Goal: Information Seeking & Learning: Find specific fact

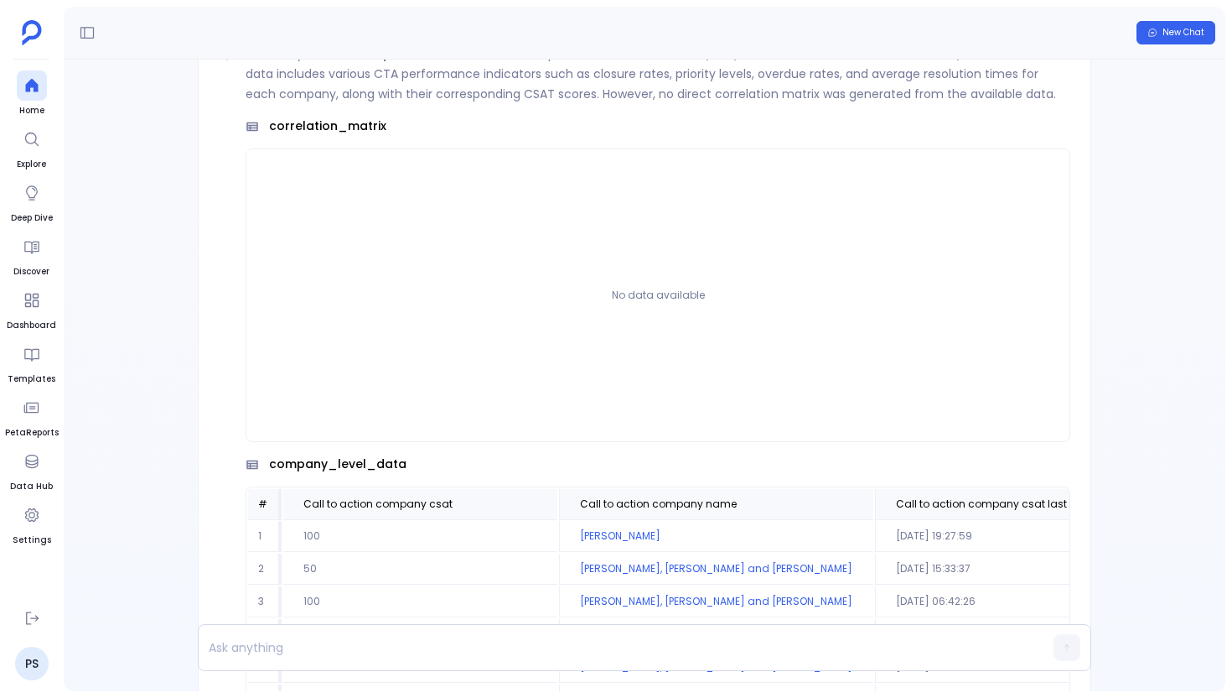
scroll to position [-1751, 0]
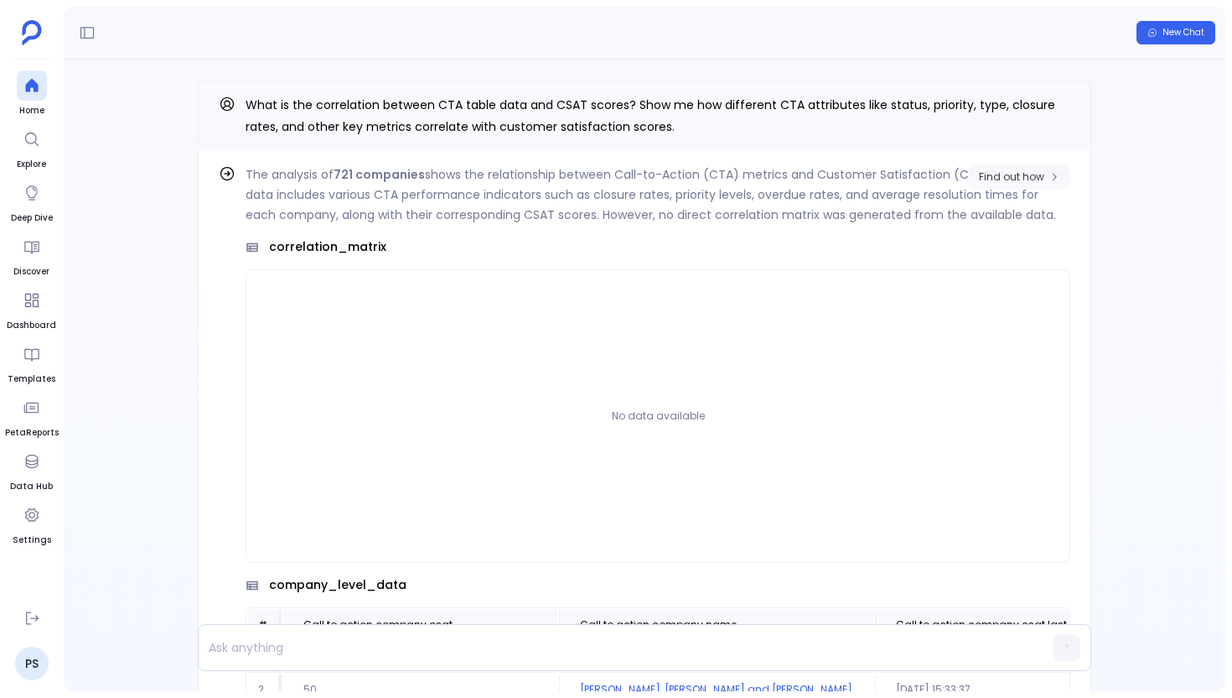
click at [1041, 184] on button "Find out how" at bounding box center [1019, 176] width 102 height 25
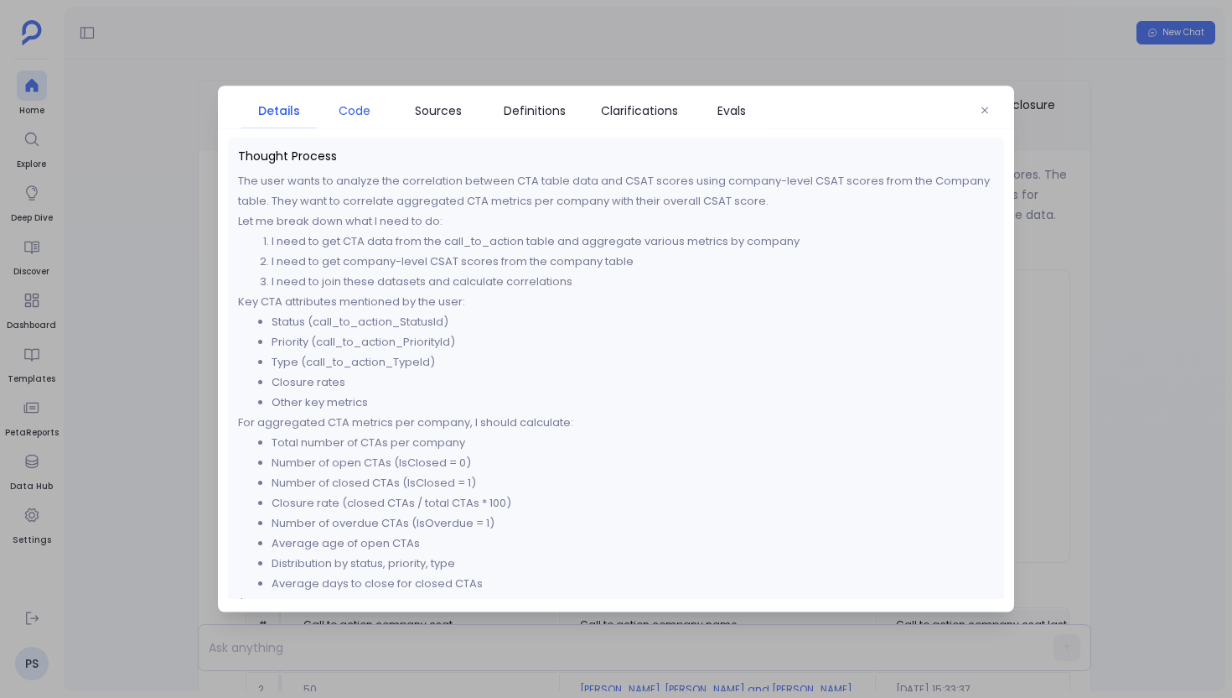
click at [358, 108] on span "Code" at bounding box center [355, 110] width 32 height 18
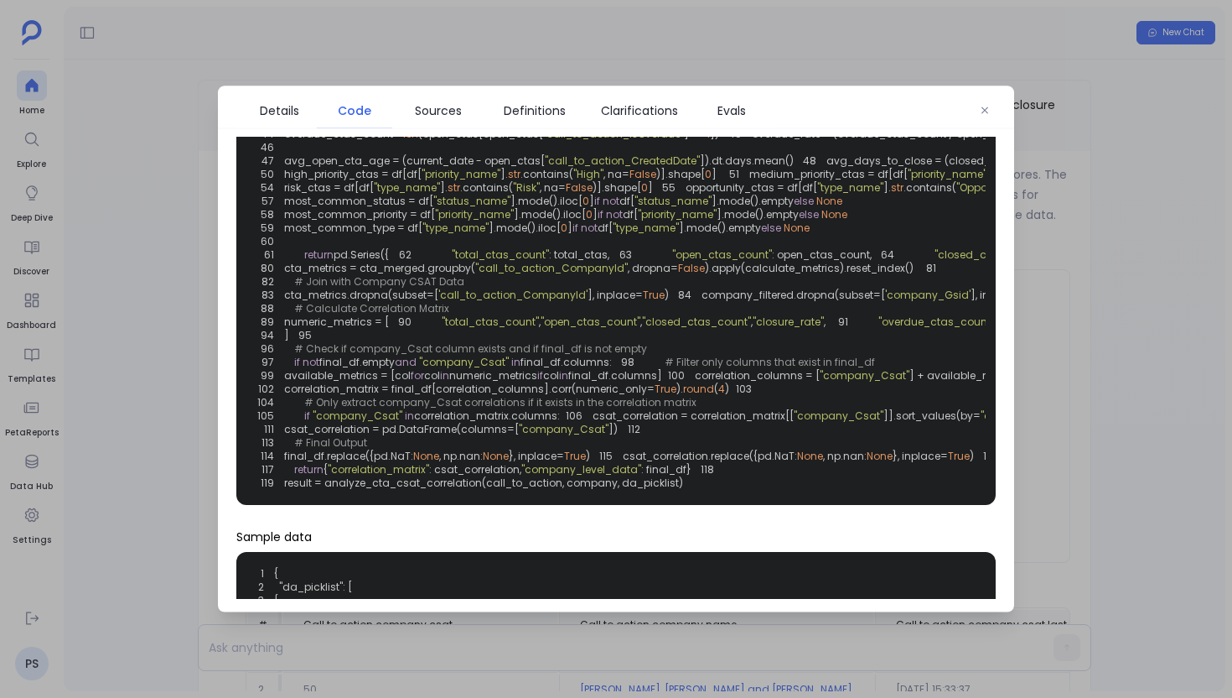
scroll to position [278, 0]
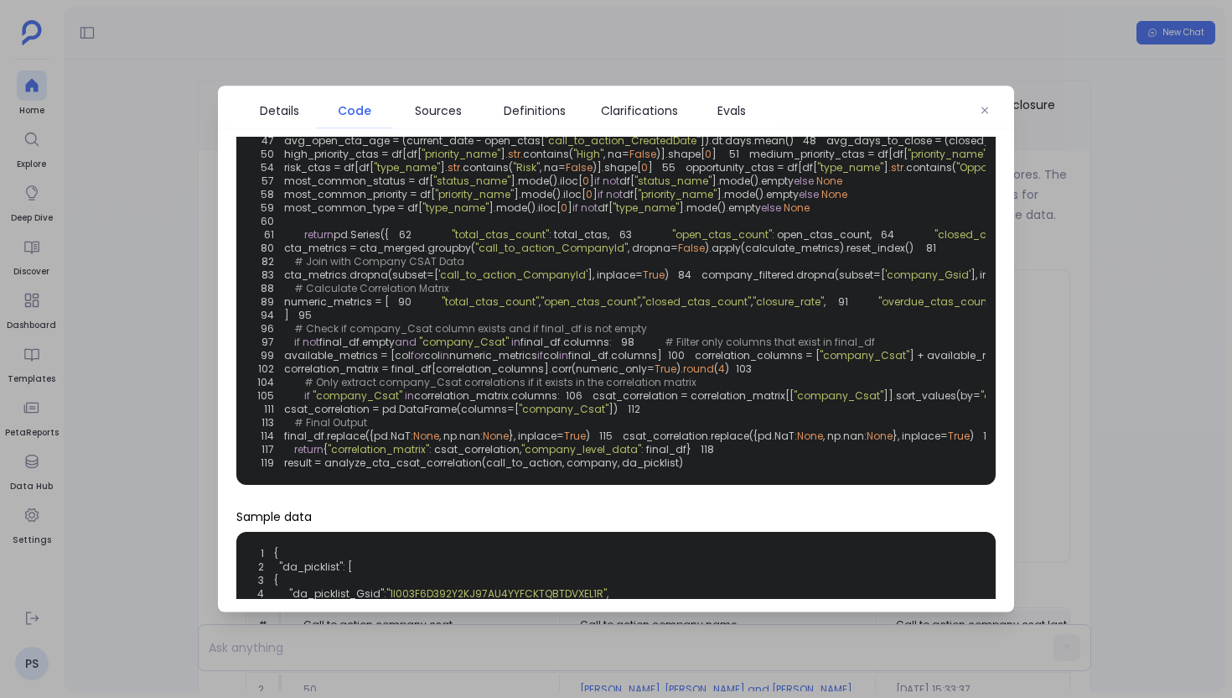
click at [149, 258] on div at bounding box center [616, 349] width 1232 height 698
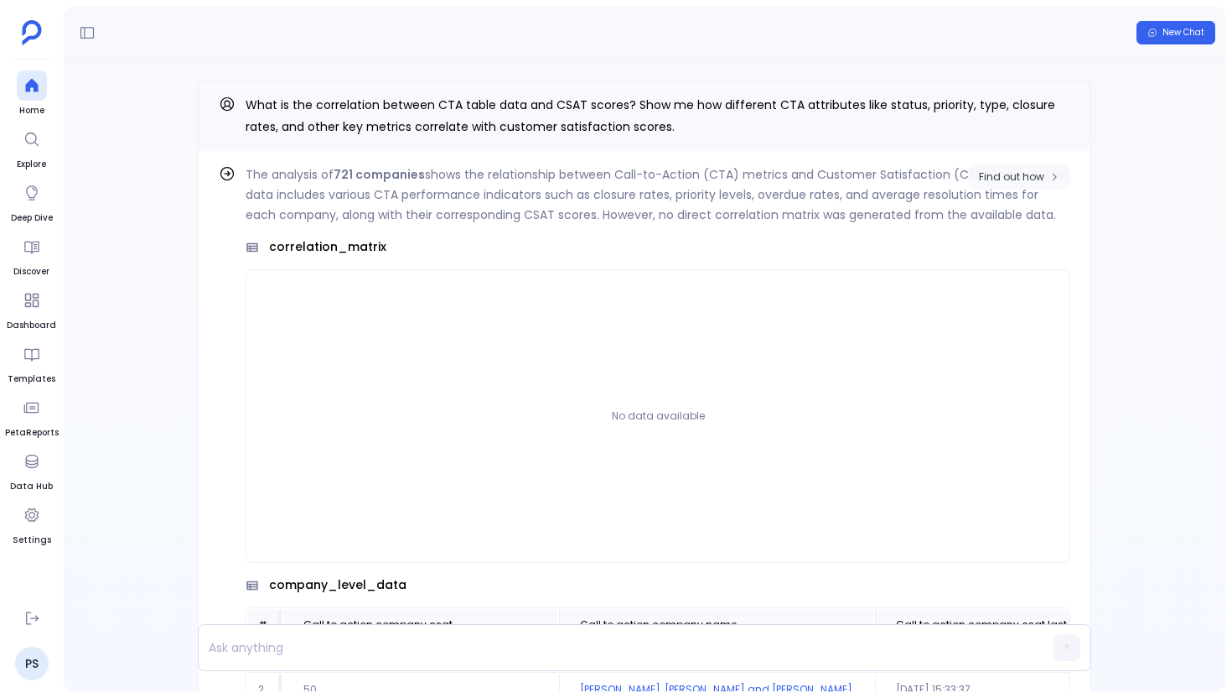
click at [1030, 182] on span "Find out how" at bounding box center [1011, 176] width 65 height 13
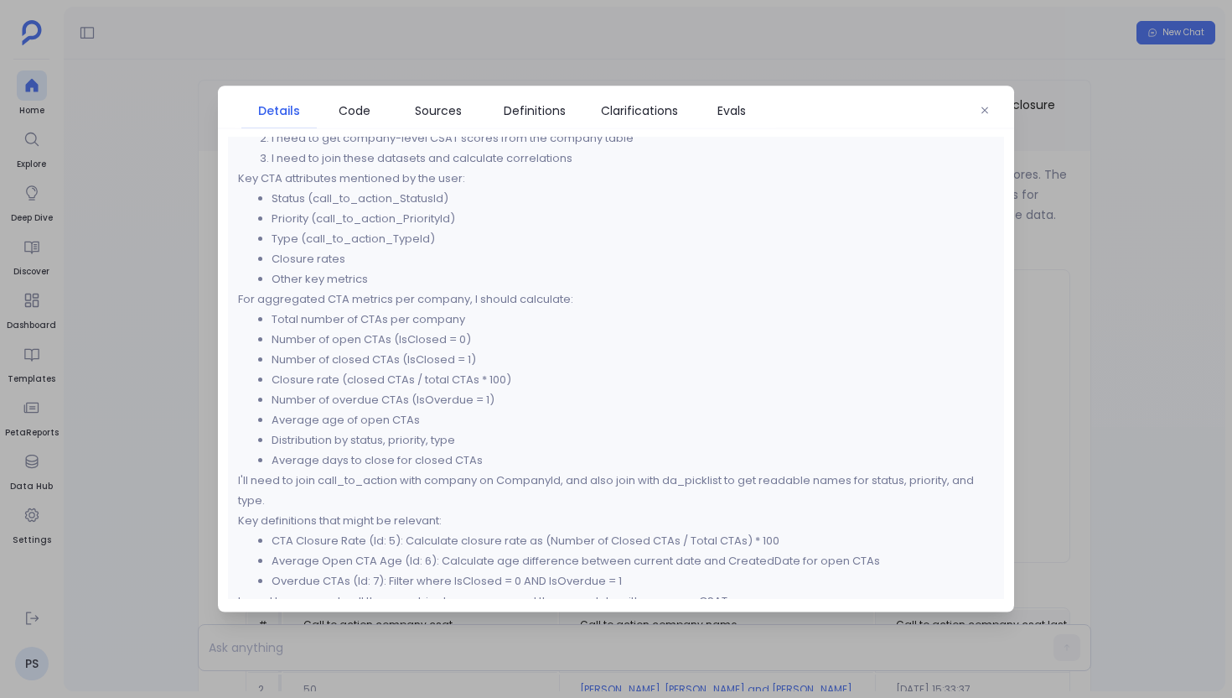
scroll to position [133, 0]
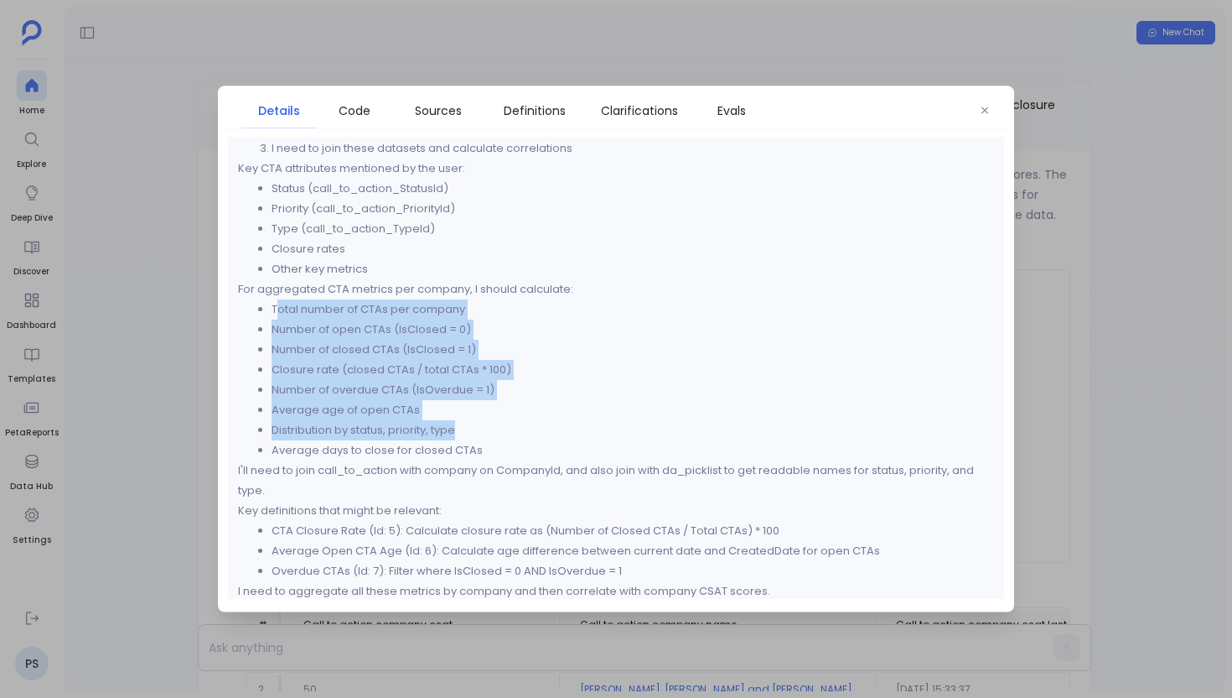
drag, startPoint x: 276, startPoint y: 310, endPoint x: 478, endPoint y: 442, distance: 241.2
click at [478, 442] on ul "Total number of CTAs per company Number of open CTAs (IsClosed = 0) Number of c…" at bounding box center [616, 379] width 756 height 161
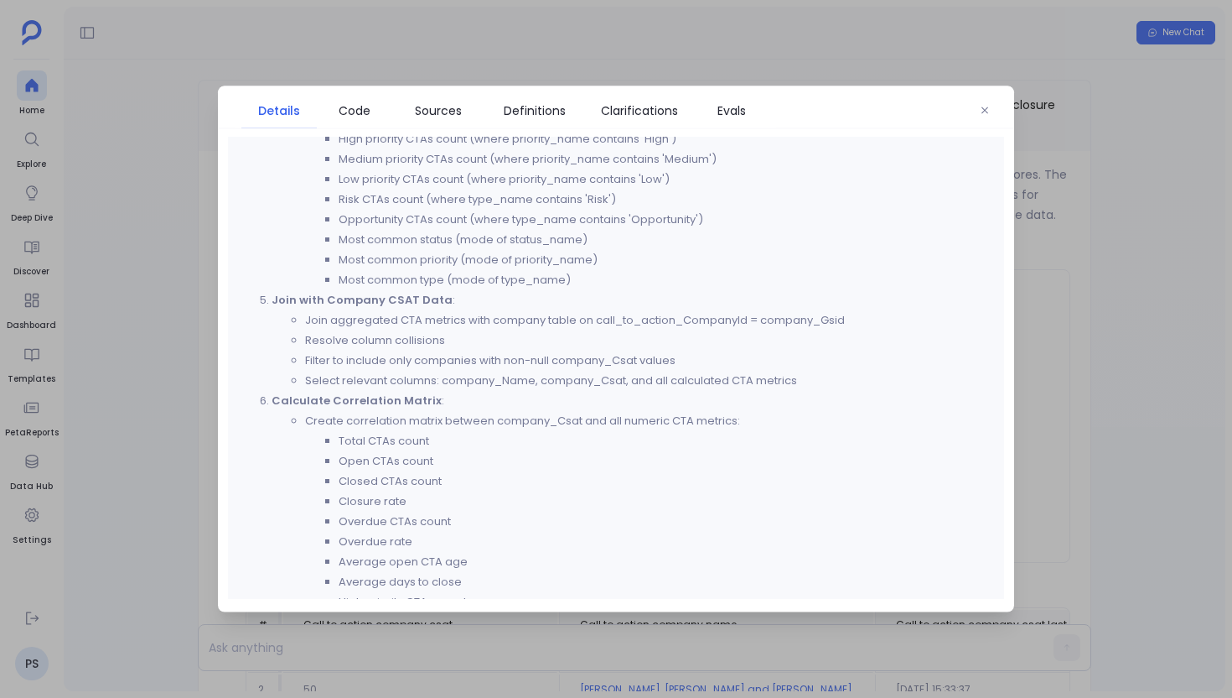
scroll to position [1182, 0]
click at [312, 327] on li "Resolve column collisions" at bounding box center [649, 337] width 689 height 20
click at [811, 375] on li "Select relevant columns: company_Name, company_Csat, and all calculated CTA met…" at bounding box center [649, 377] width 689 height 20
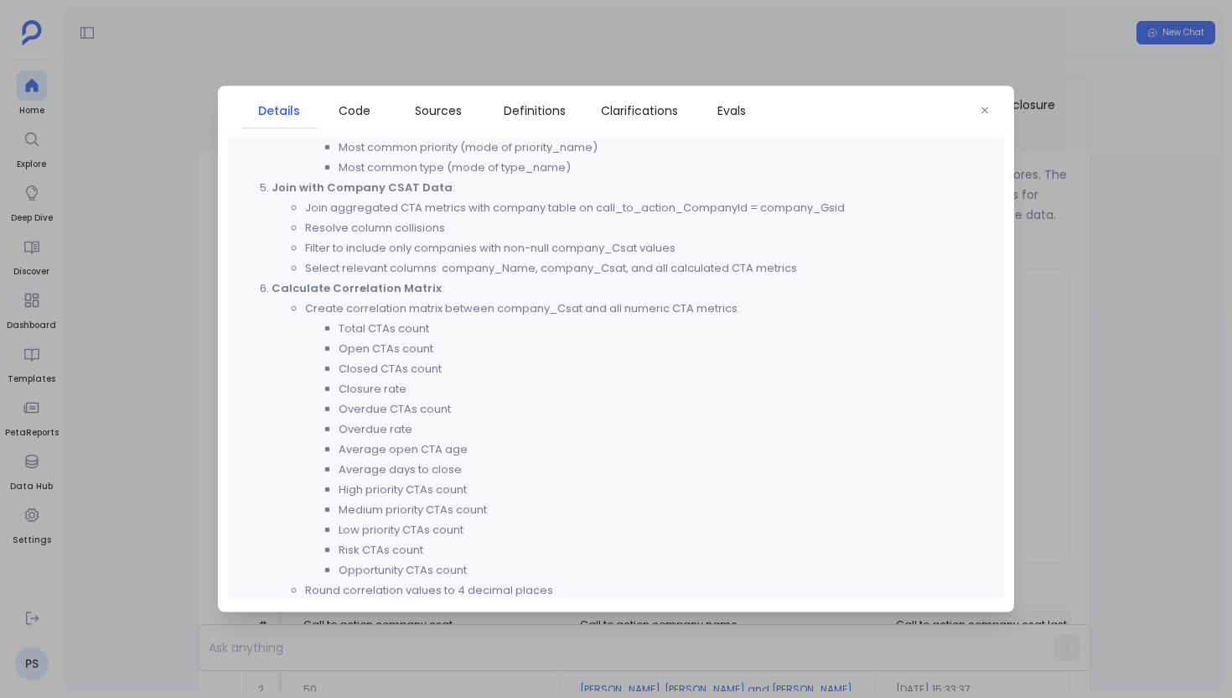
scroll to position [1356, 0]
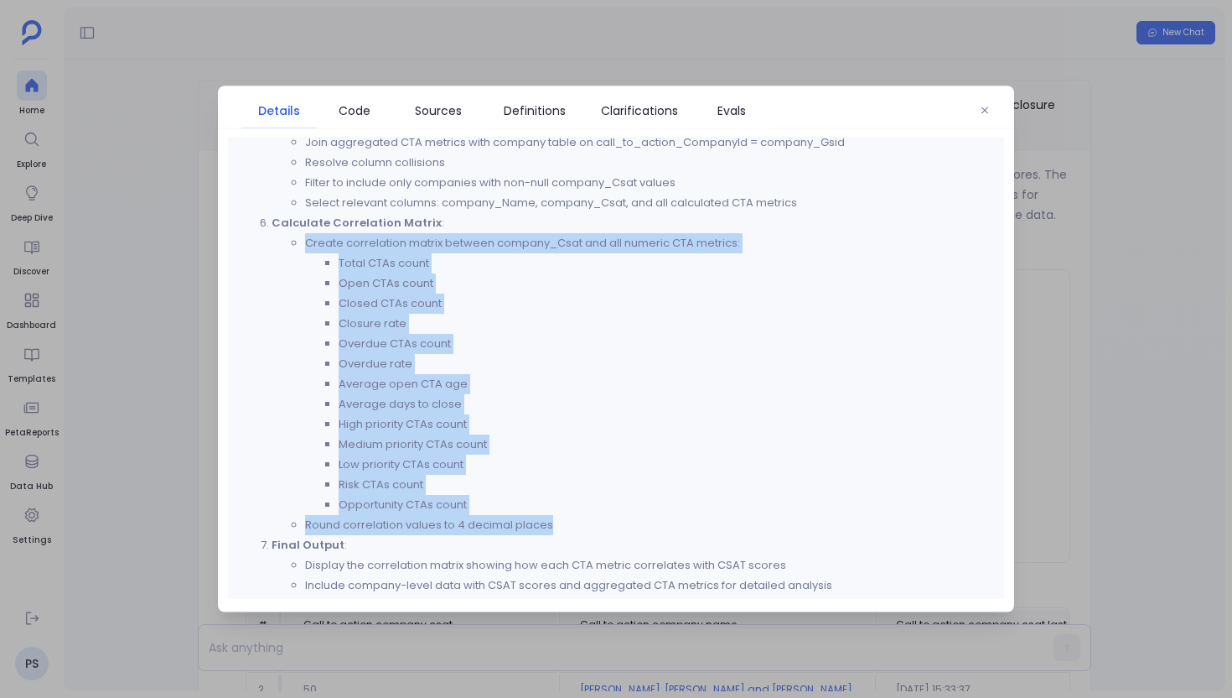
drag, startPoint x: 307, startPoint y: 243, endPoint x: 570, endPoint y: 538, distance: 395.5
click at [570, 538] on ol "Sources to Use : Use call_to_action table for CTA data Use company table for CS…" at bounding box center [616, 22] width 756 height 1187
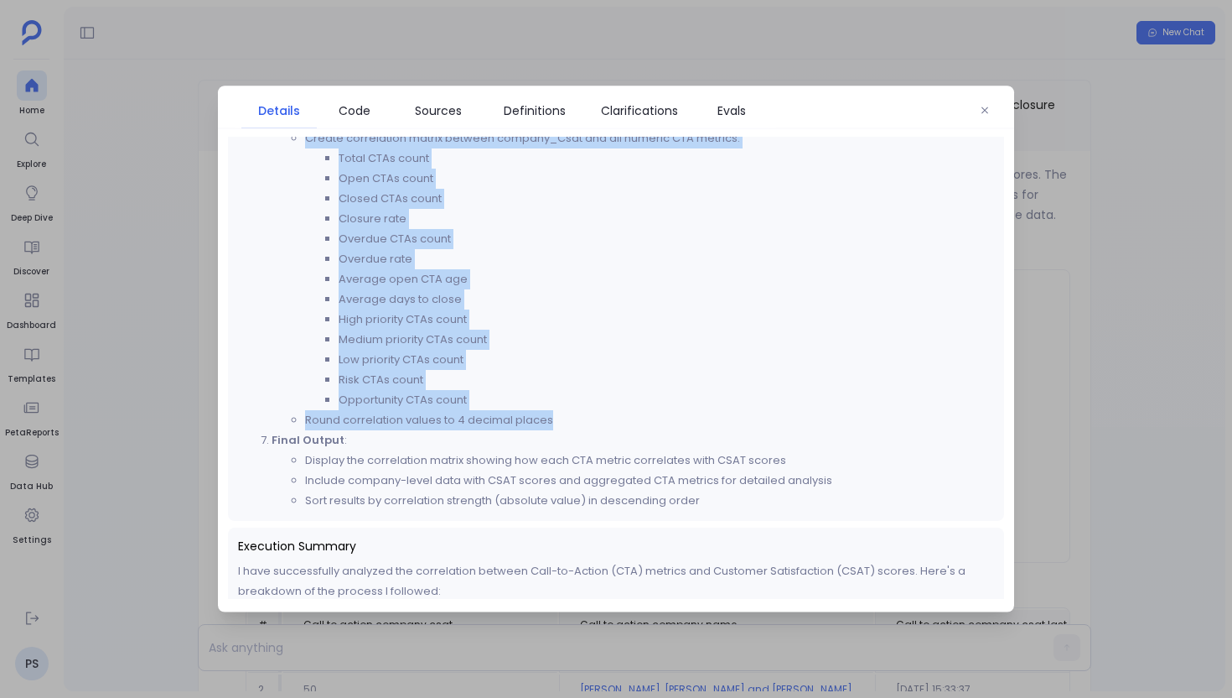
scroll to position [1456, 0]
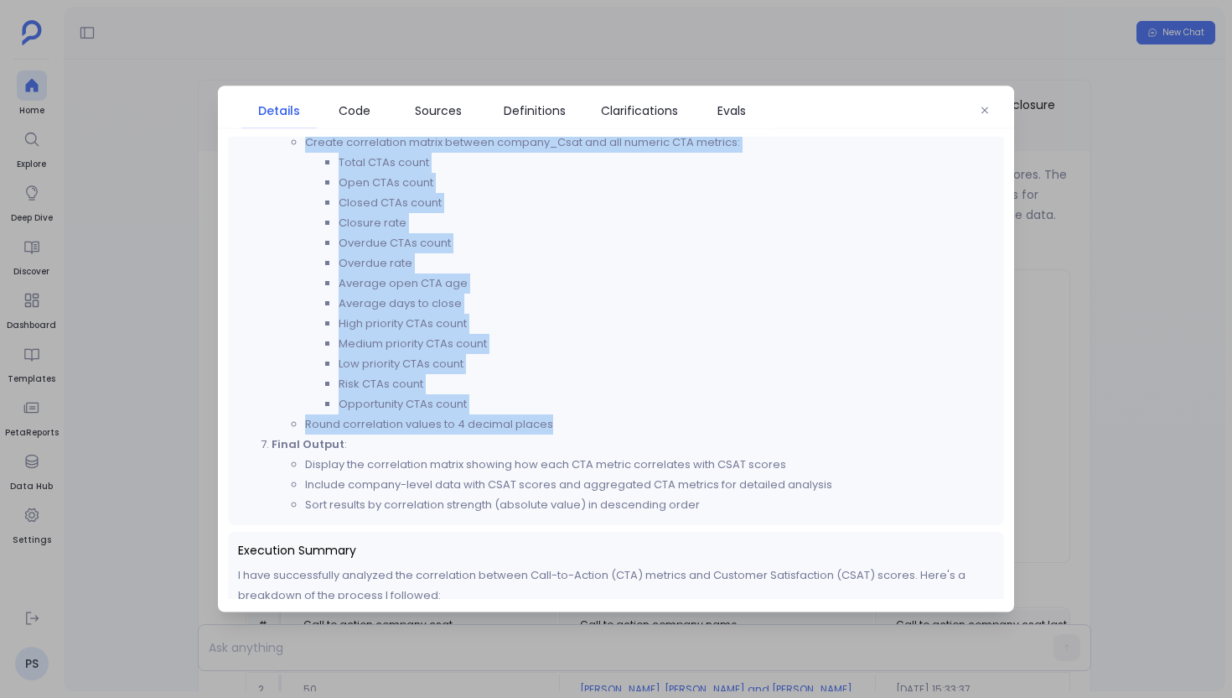
click at [550, 432] on li "Round correlation values to 4 decimal places" at bounding box center [649, 425] width 689 height 20
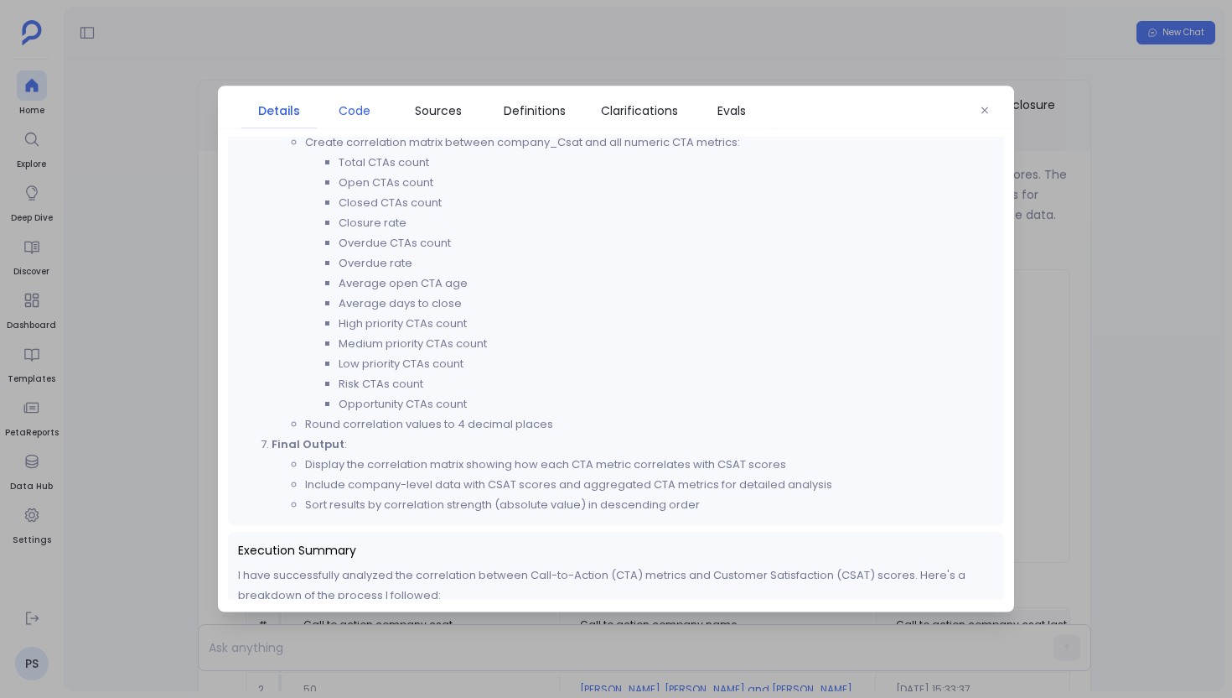
click at [357, 108] on span "Code" at bounding box center [355, 110] width 32 height 18
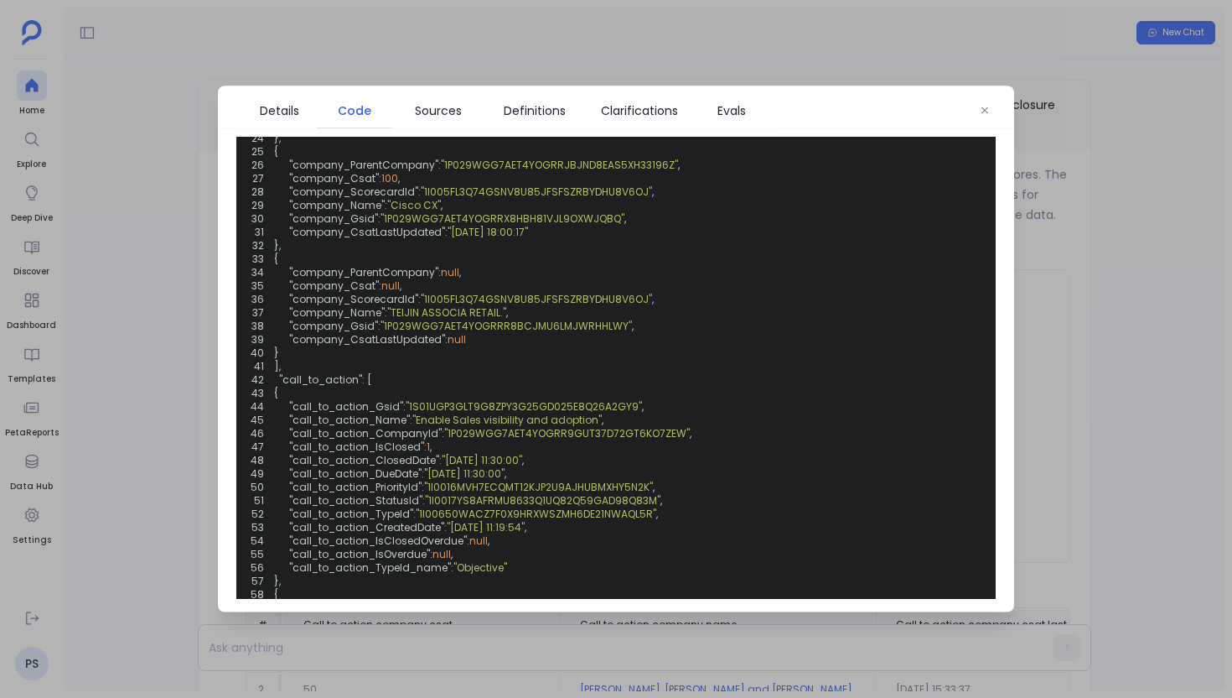
scroll to position [998, 0]
click at [106, 312] on div at bounding box center [616, 349] width 1232 height 698
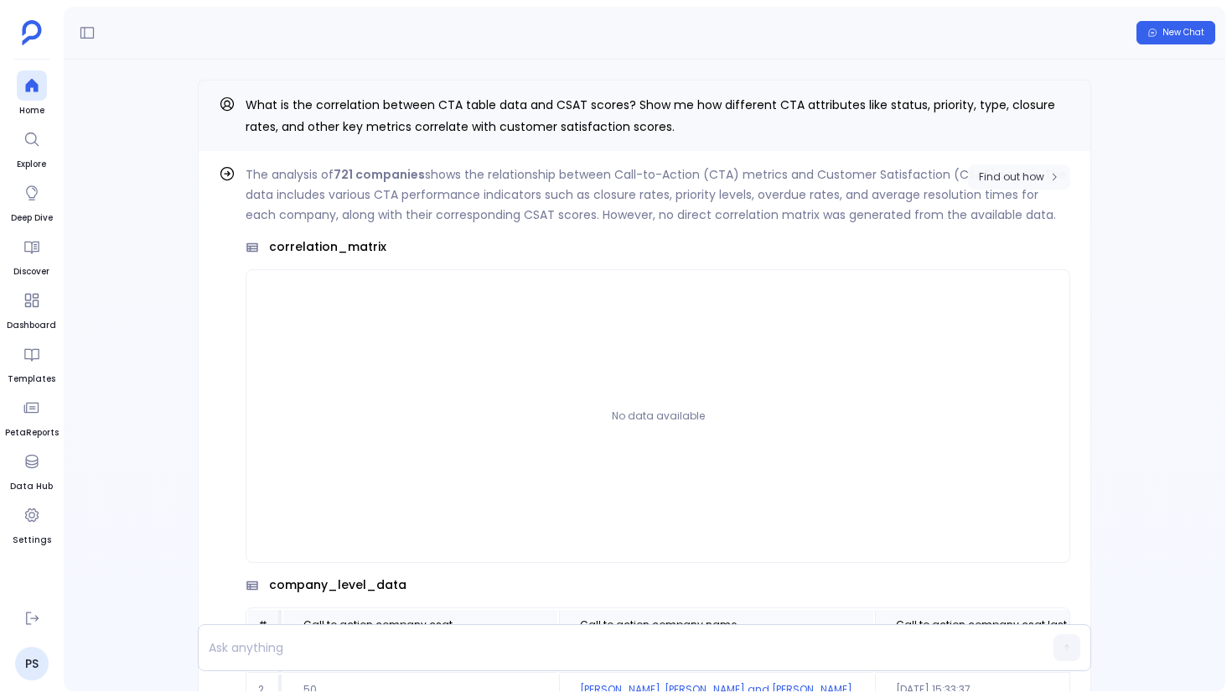
click at [1010, 179] on span "Find out how" at bounding box center [1011, 176] width 65 height 13
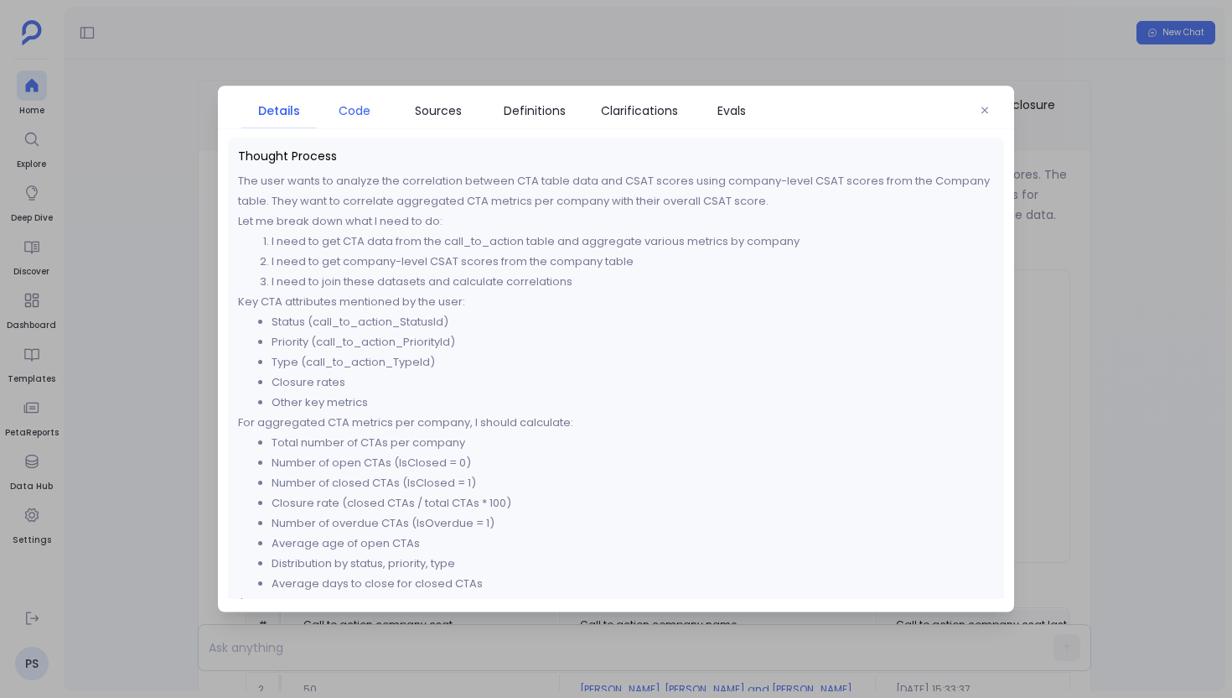
click at [346, 112] on span "Code" at bounding box center [355, 110] width 32 height 18
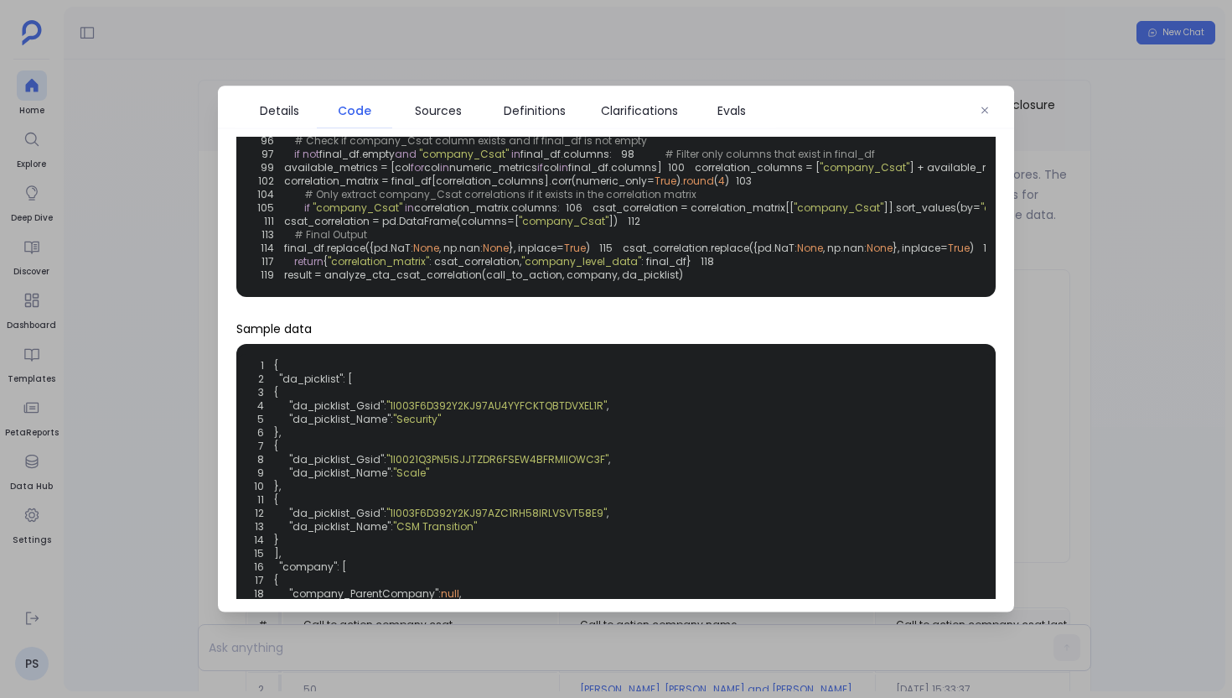
scroll to position [470, 0]
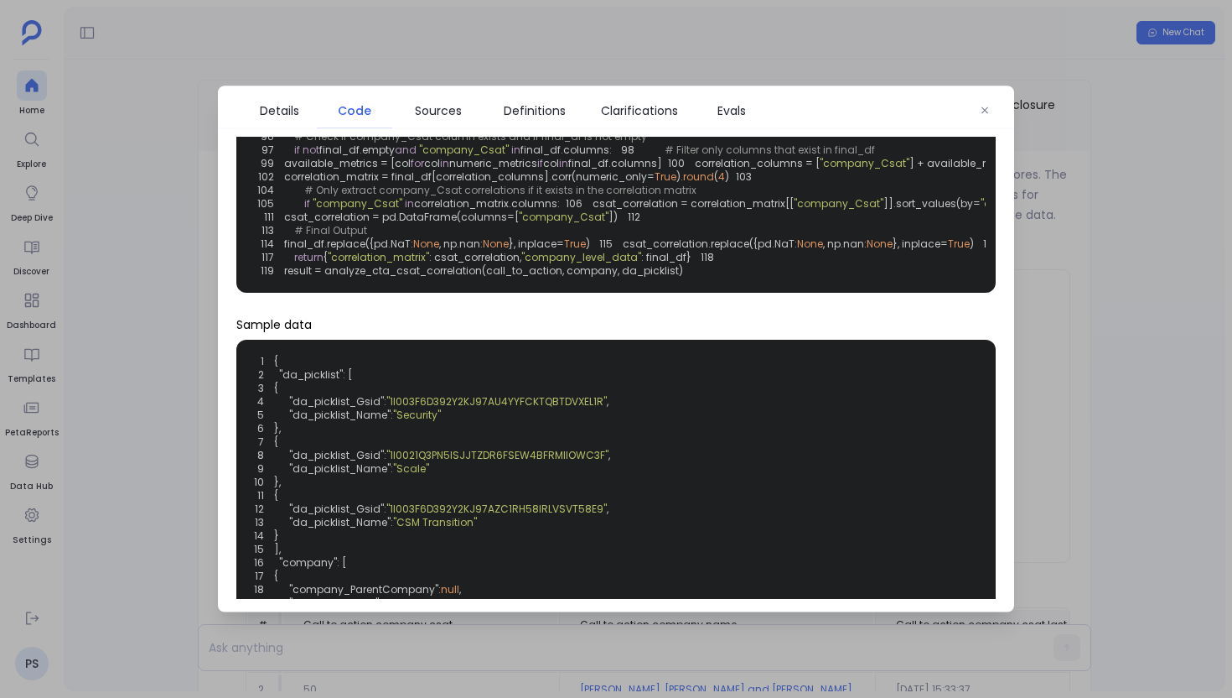
click at [149, 396] on div at bounding box center [616, 349] width 1232 height 698
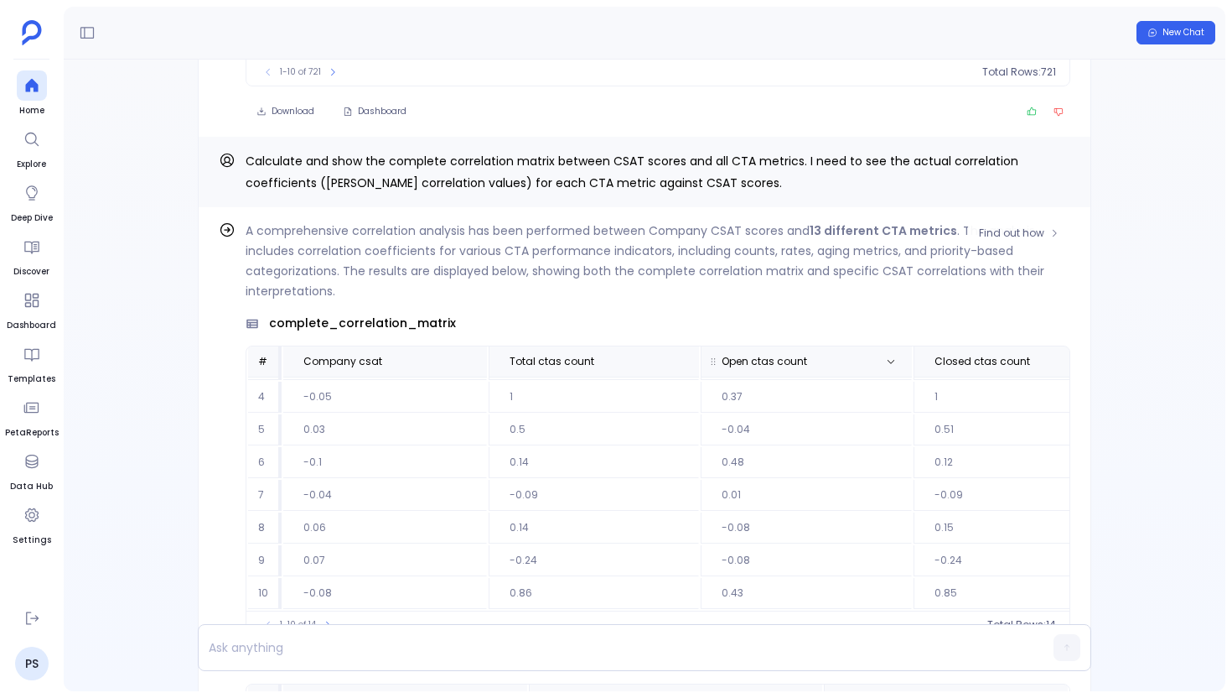
scroll to position [101, 0]
click at [994, 237] on span "Find out how" at bounding box center [1011, 232] width 65 height 13
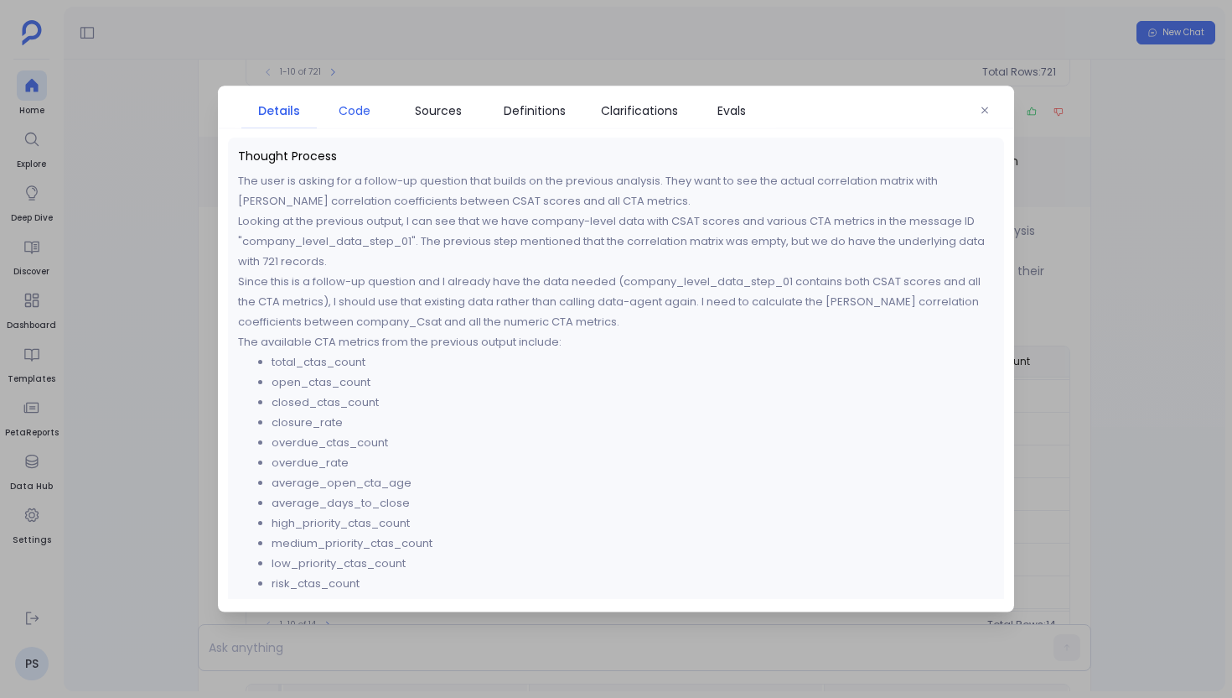
click at [356, 114] on span "Code" at bounding box center [355, 110] width 32 height 18
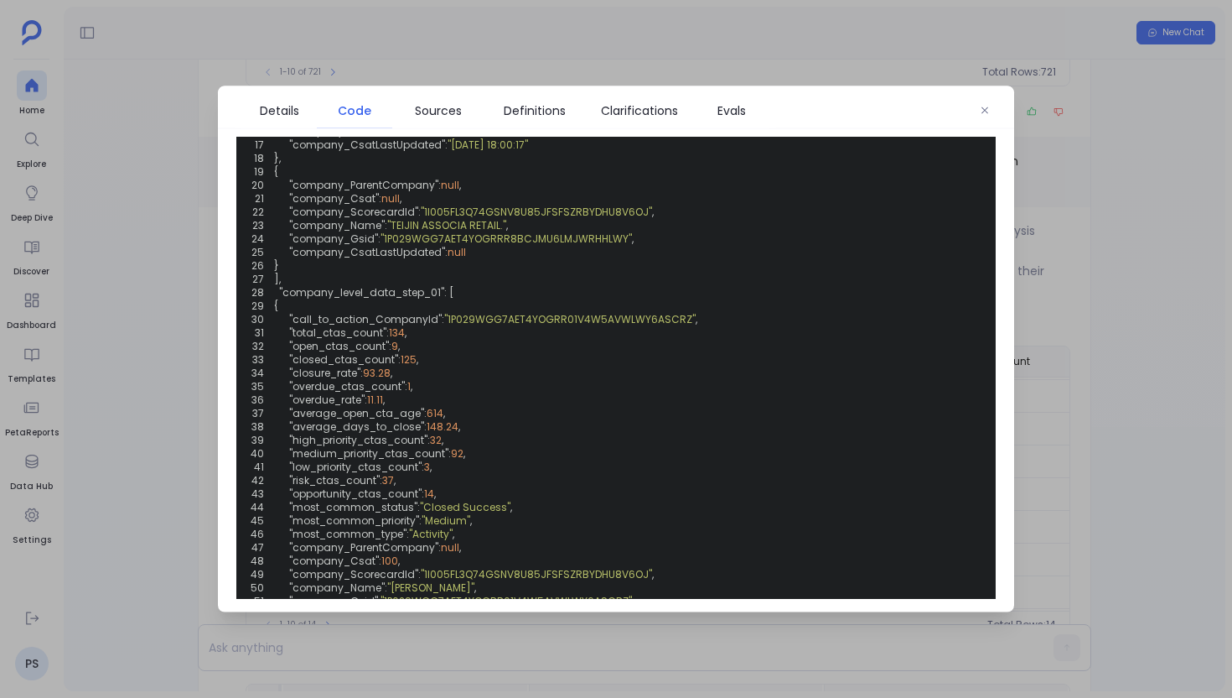
scroll to position [752, 0]
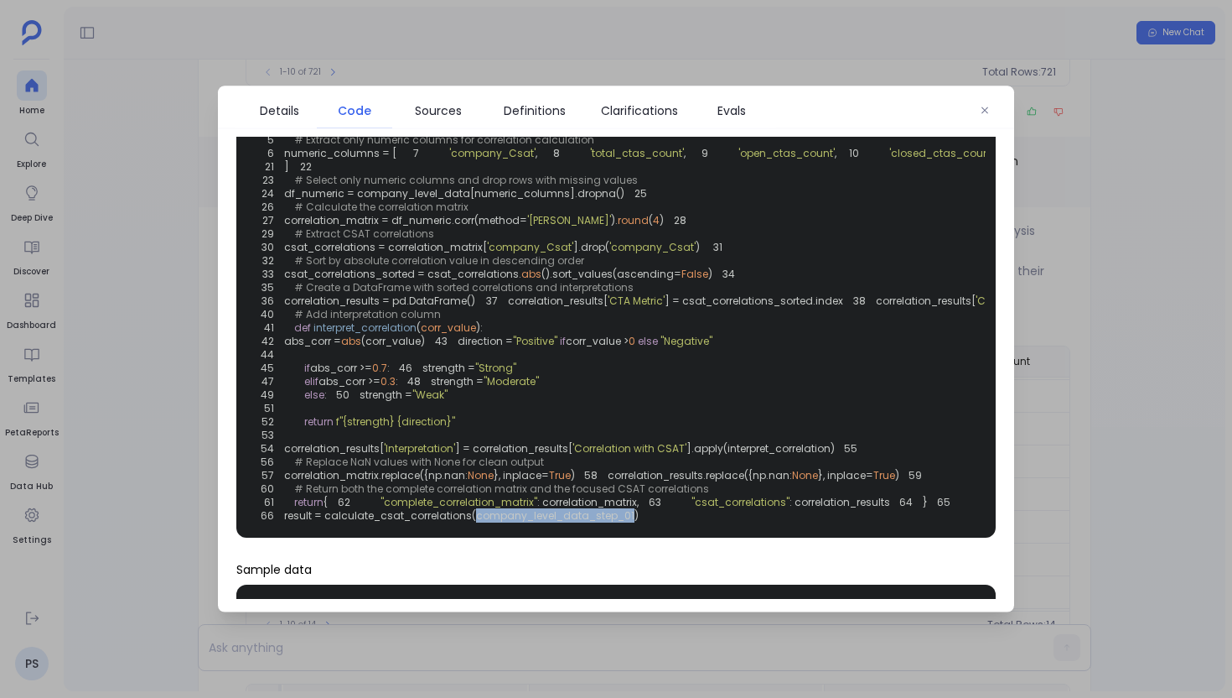
scroll to position [65, 0]
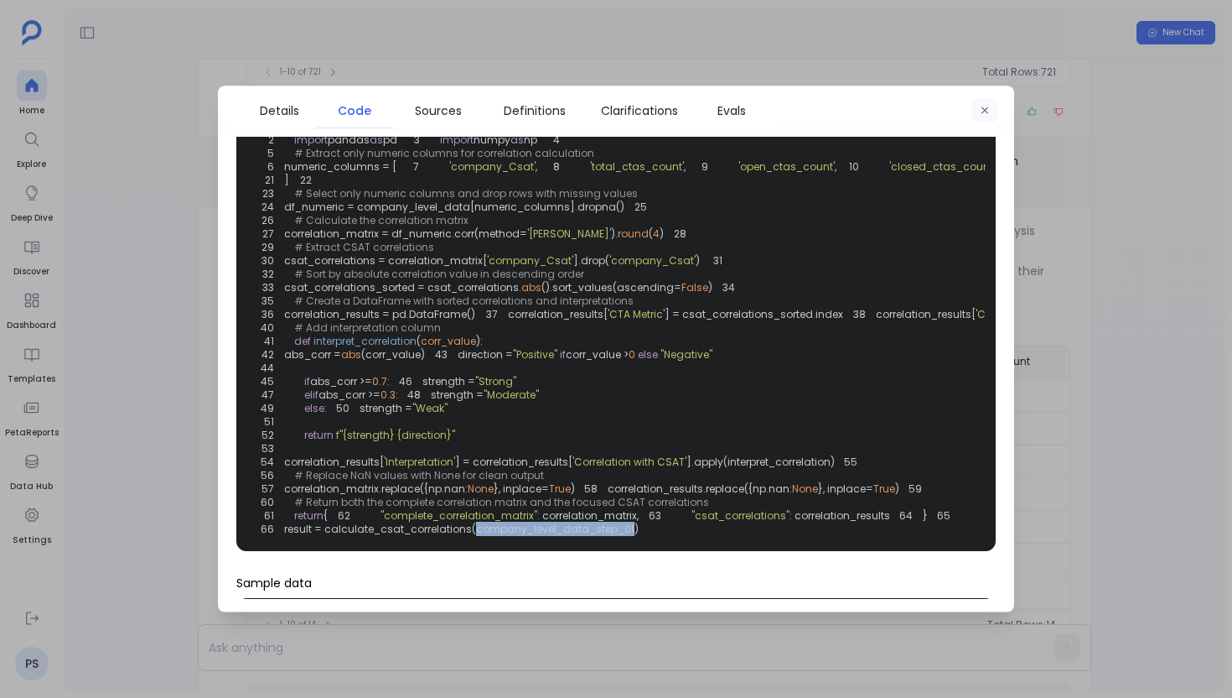
click at [983, 111] on icon "button" at bounding box center [985, 110] width 7 height 7
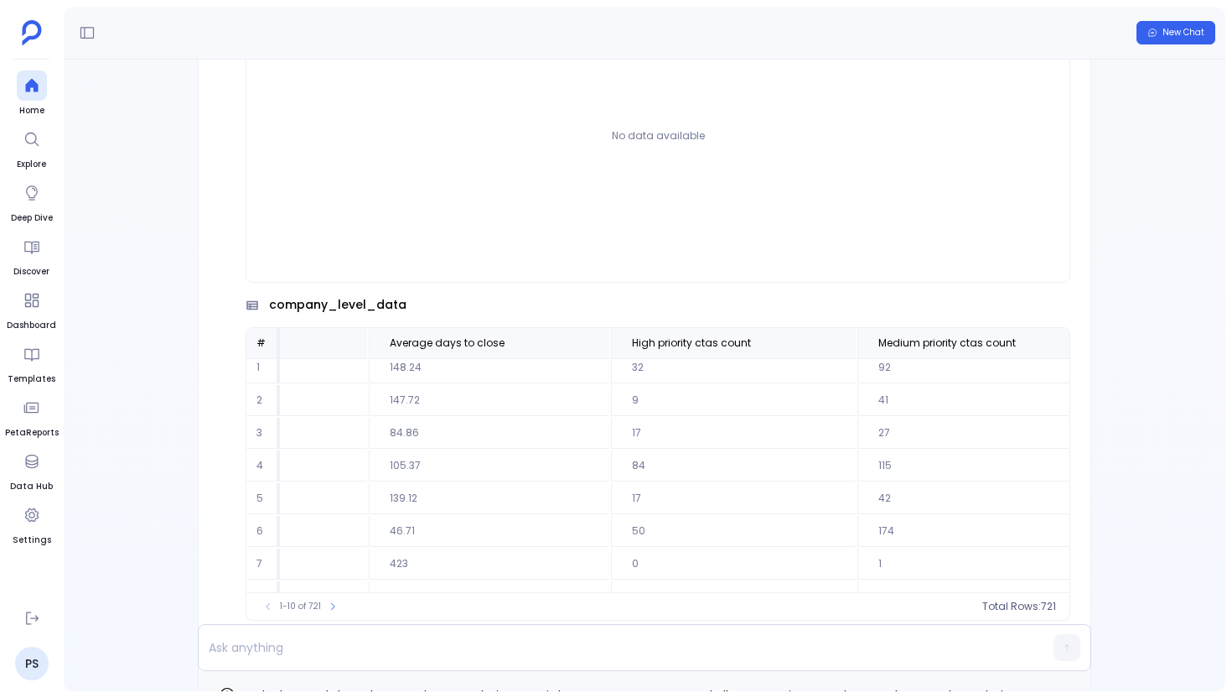
scroll to position [0, 2354]
click at [548, 116] on div "No data available" at bounding box center [658, 135] width 825 height 293
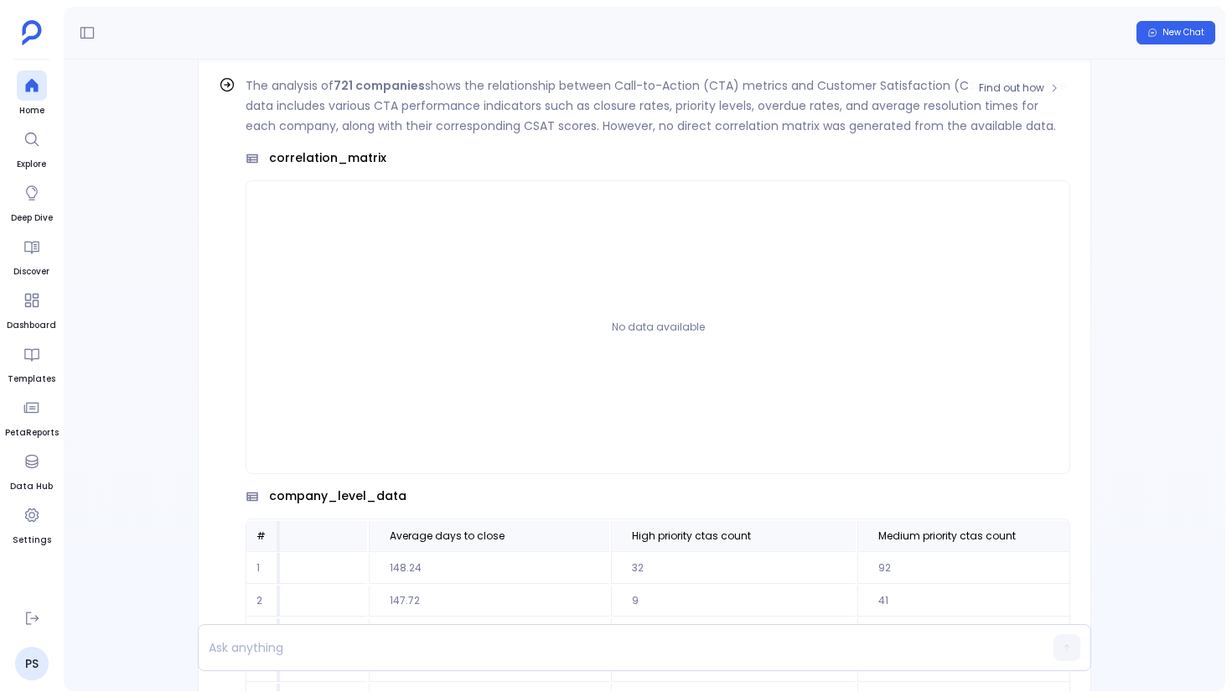
scroll to position [-1751, 0]
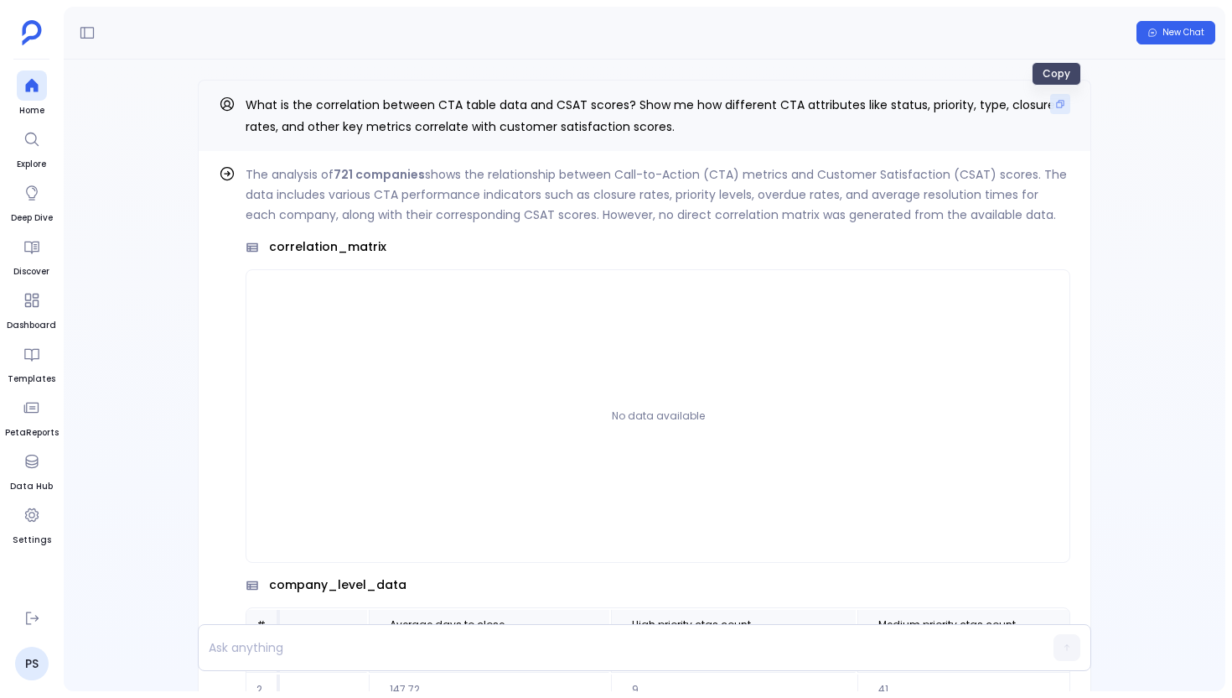
click at [1056, 103] on icon "Copy" at bounding box center [1061, 104] width 10 height 10
click at [1166, 33] on span "New Chat" at bounding box center [1184, 33] width 42 height 12
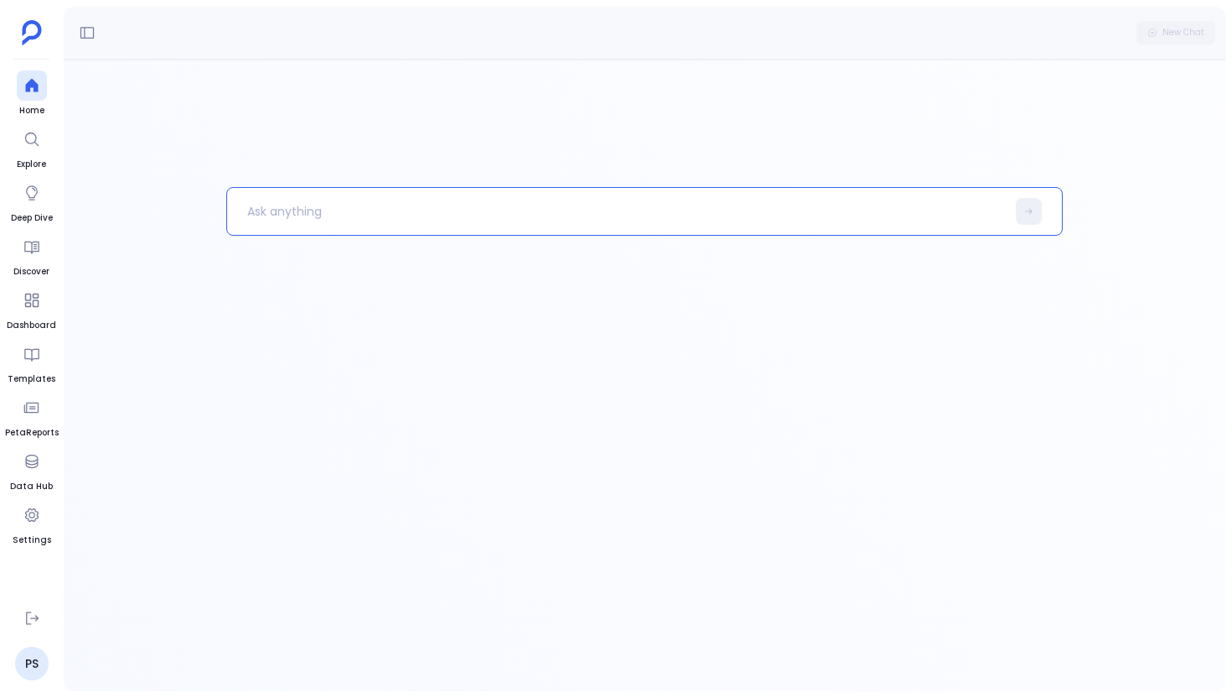
click at [650, 200] on p at bounding box center [616, 211] width 779 height 44
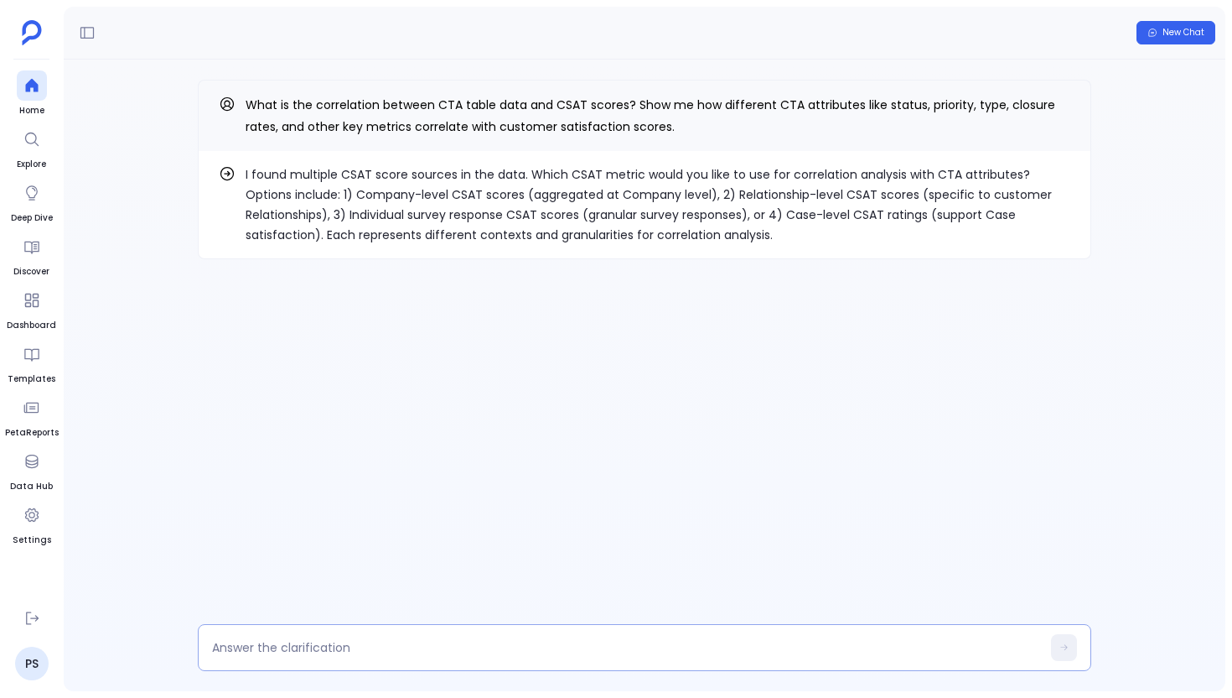
click at [429, 642] on textarea at bounding box center [626, 647] width 829 height 17
type textarea "1"
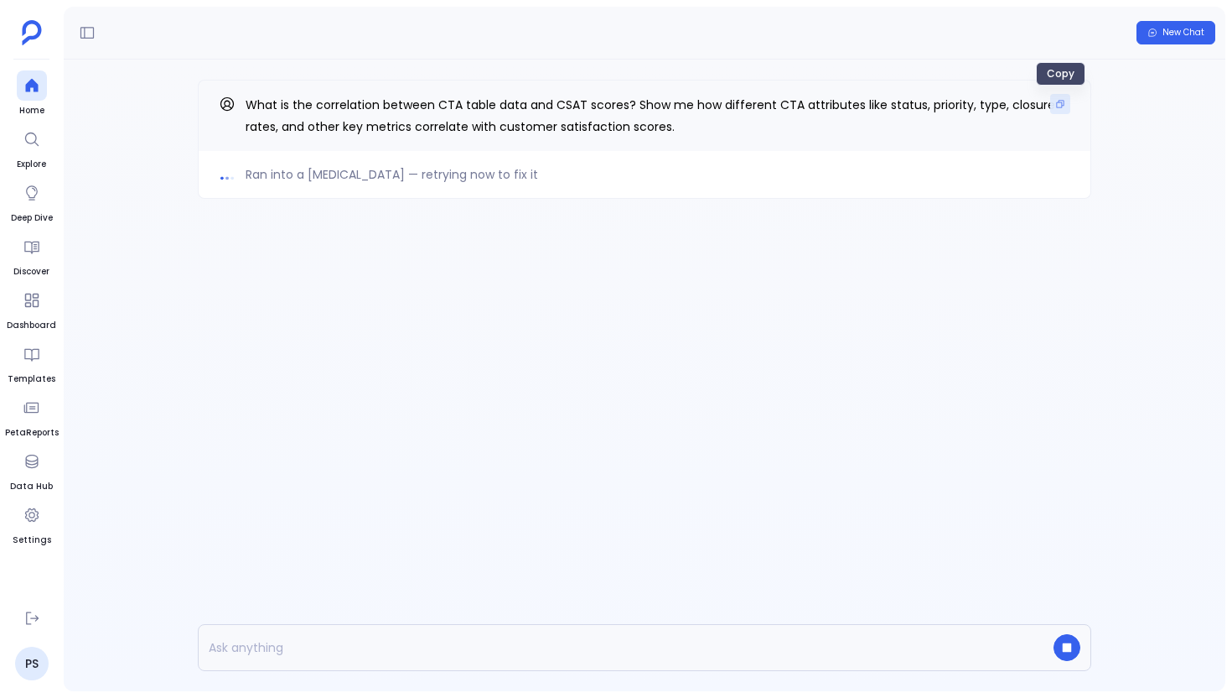
click at [1063, 106] on icon "Copy" at bounding box center [1061, 104] width 10 height 10
click at [1174, 36] on span "New Chat" at bounding box center [1184, 33] width 42 height 12
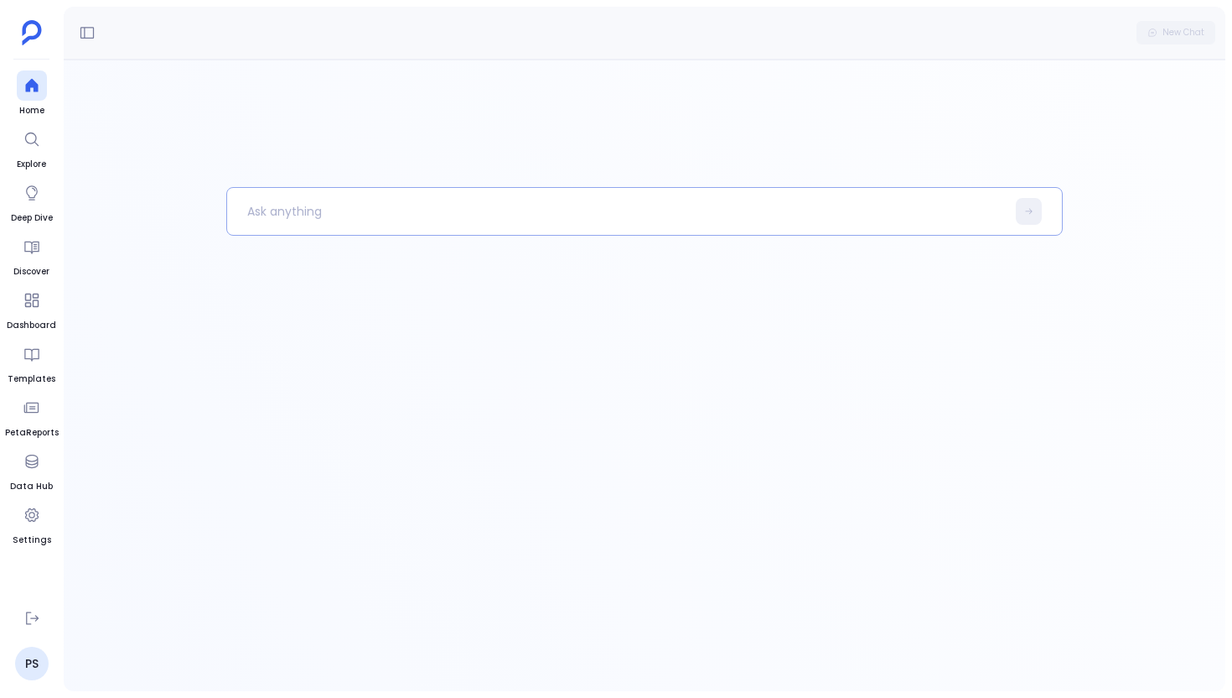
click at [812, 223] on p at bounding box center [616, 211] width 779 height 44
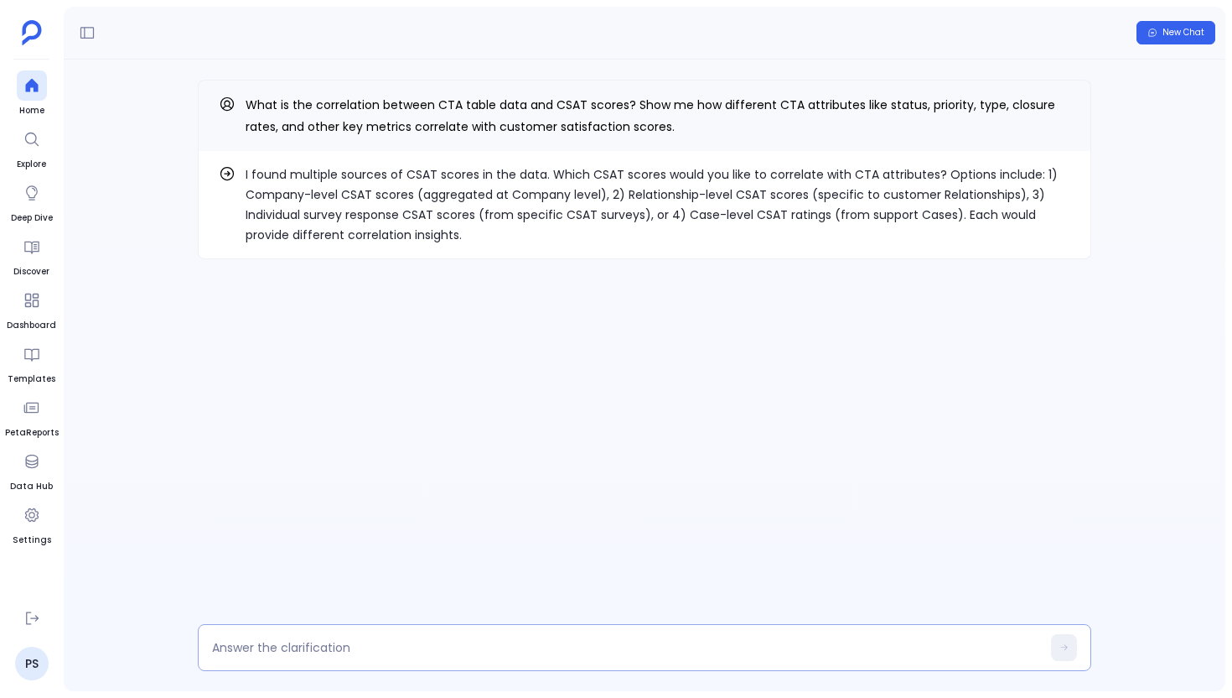
click at [368, 647] on textarea at bounding box center [626, 647] width 829 height 17
type textarea "1"
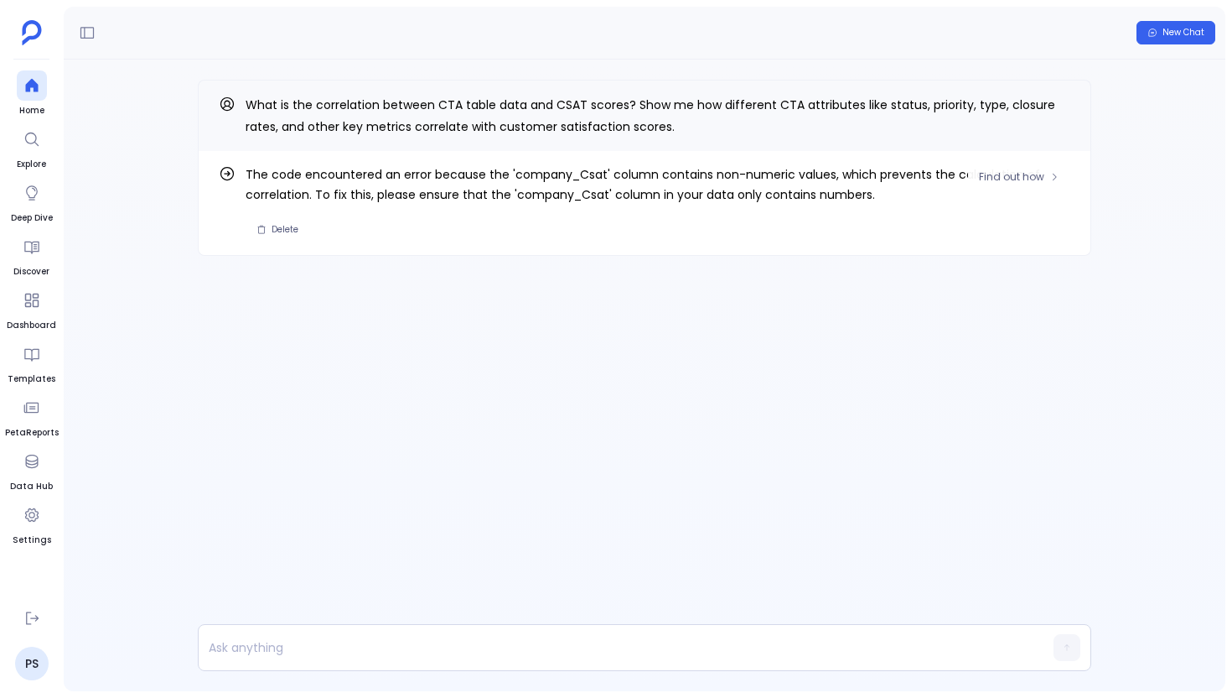
click at [544, 164] on span "The code encountered an error because the 'company_Csat' column contains non-nu…" at bounding box center [658, 184] width 825 height 40
click at [544, 170] on span "The code encountered an error because the 'company_Csat' column contains non-nu…" at bounding box center [658, 184] width 825 height 40
copy span "company_Csat"
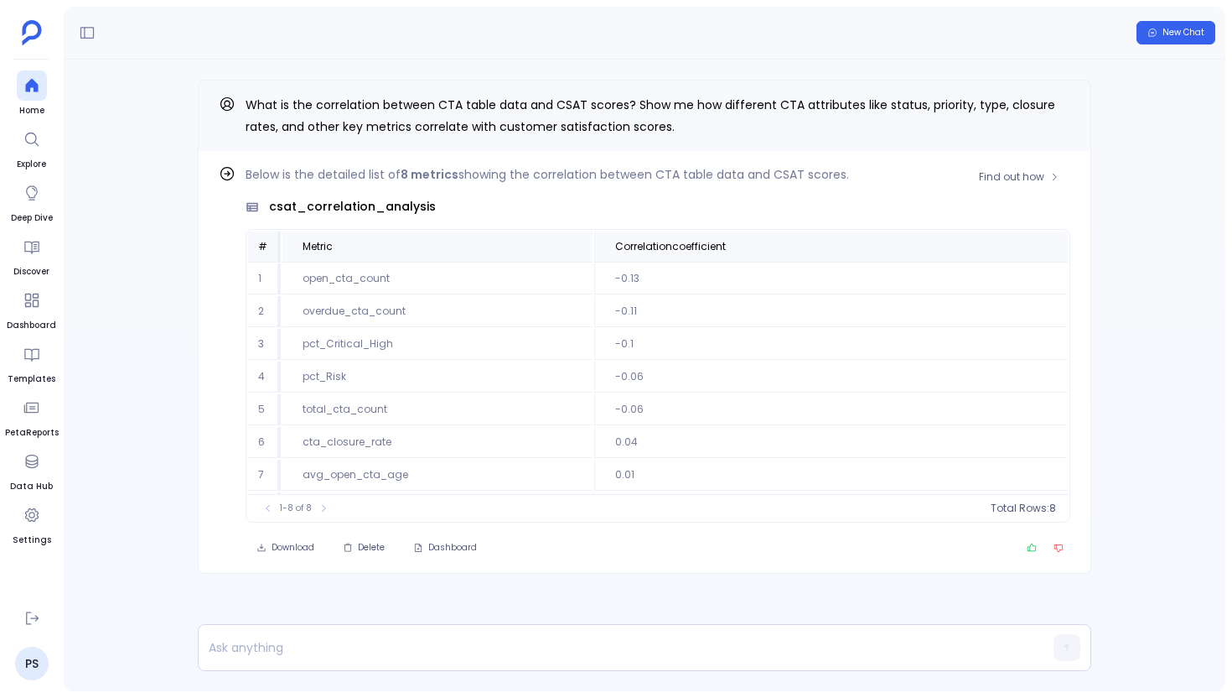
scroll to position [31, 0]
click at [1028, 176] on span "Find out how" at bounding box center [1011, 176] width 65 height 13
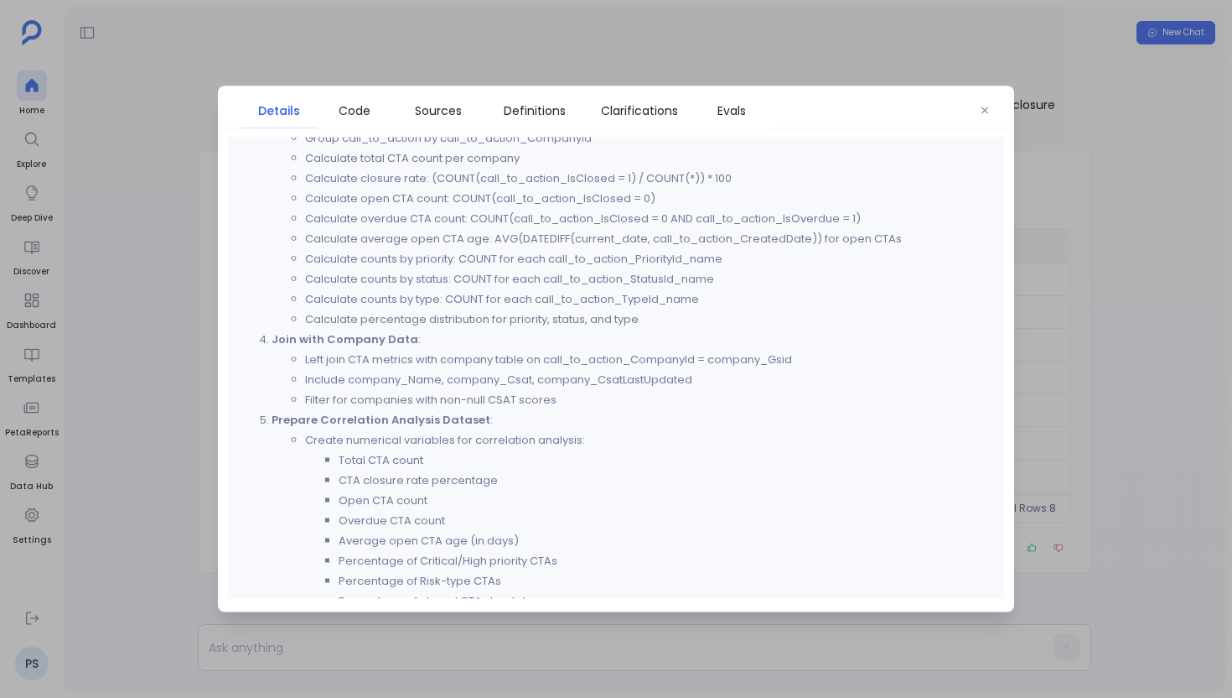
scroll to position [978, 0]
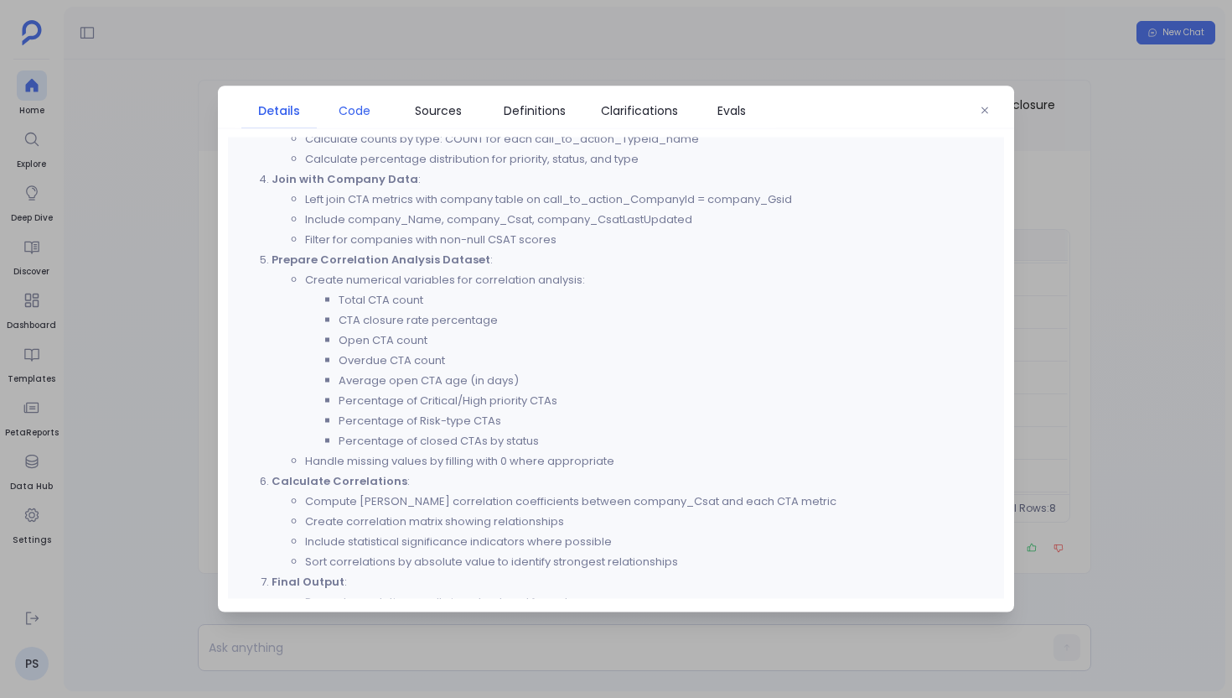
click at [339, 110] on span "Code" at bounding box center [355, 110] width 32 height 18
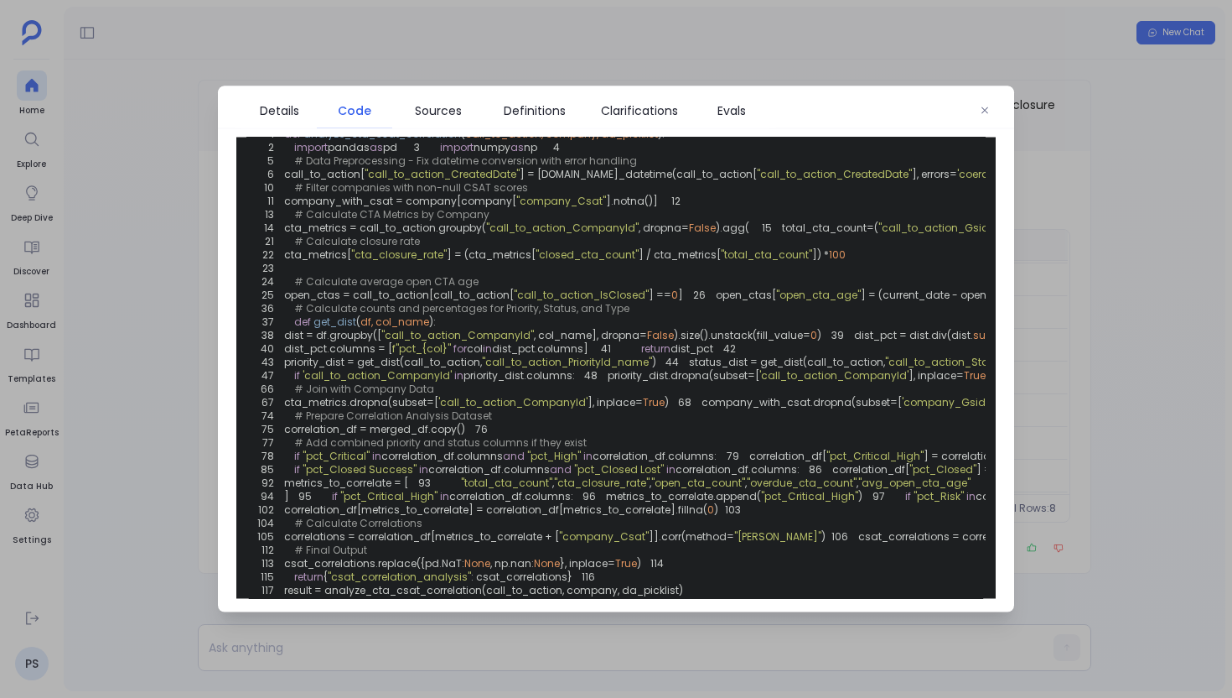
scroll to position [0, 0]
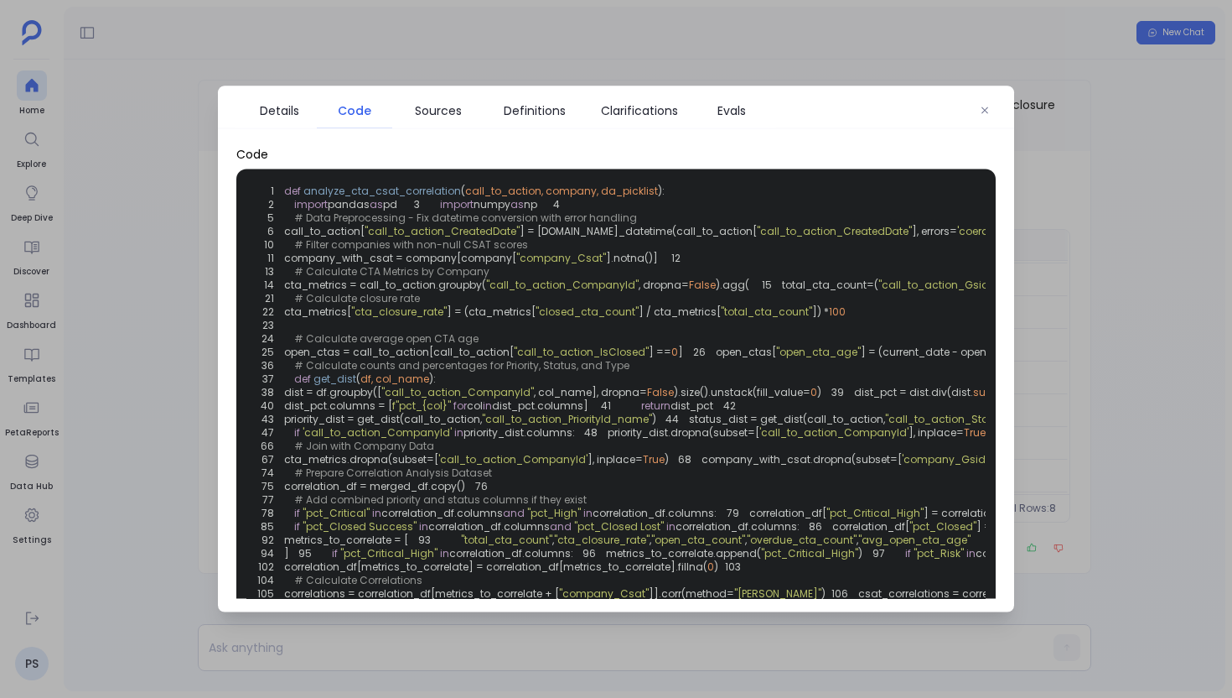
click at [170, 376] on div at bounding box center [616, 349] width 1232 height 698
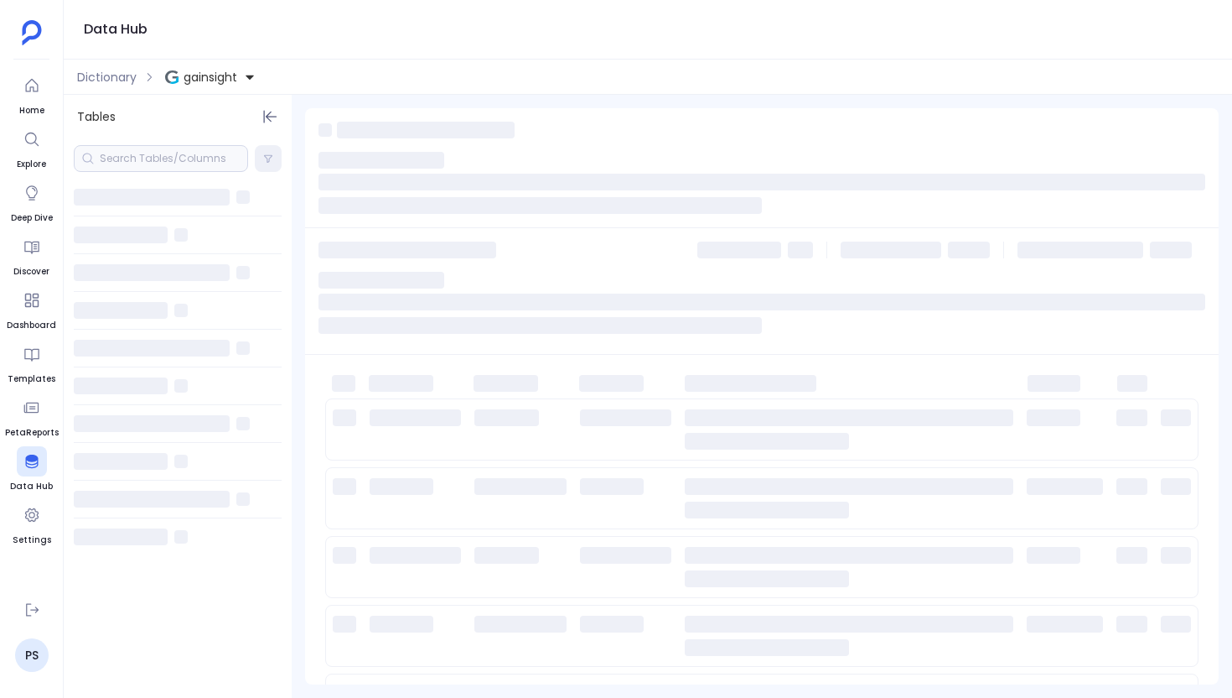
click at [153, 163] on div at bounding box center [161, 158] width 174 height 27
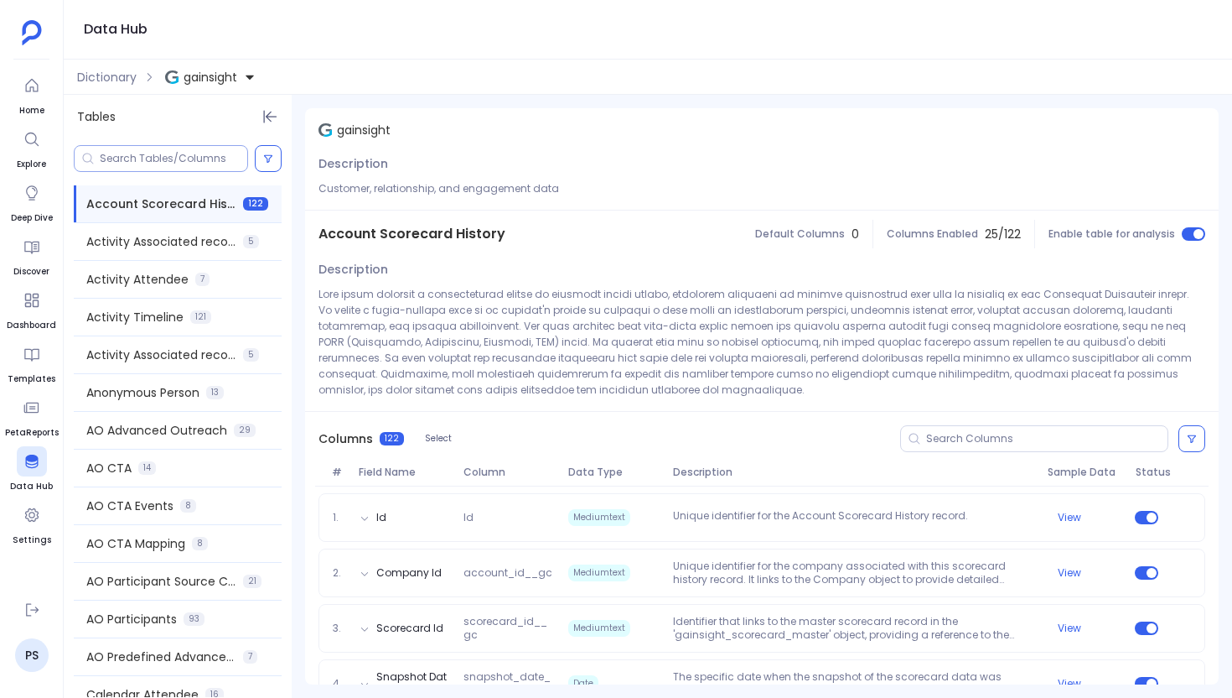
click at [170, 158] on input at bounding box center [174, 158] width 148 height 13
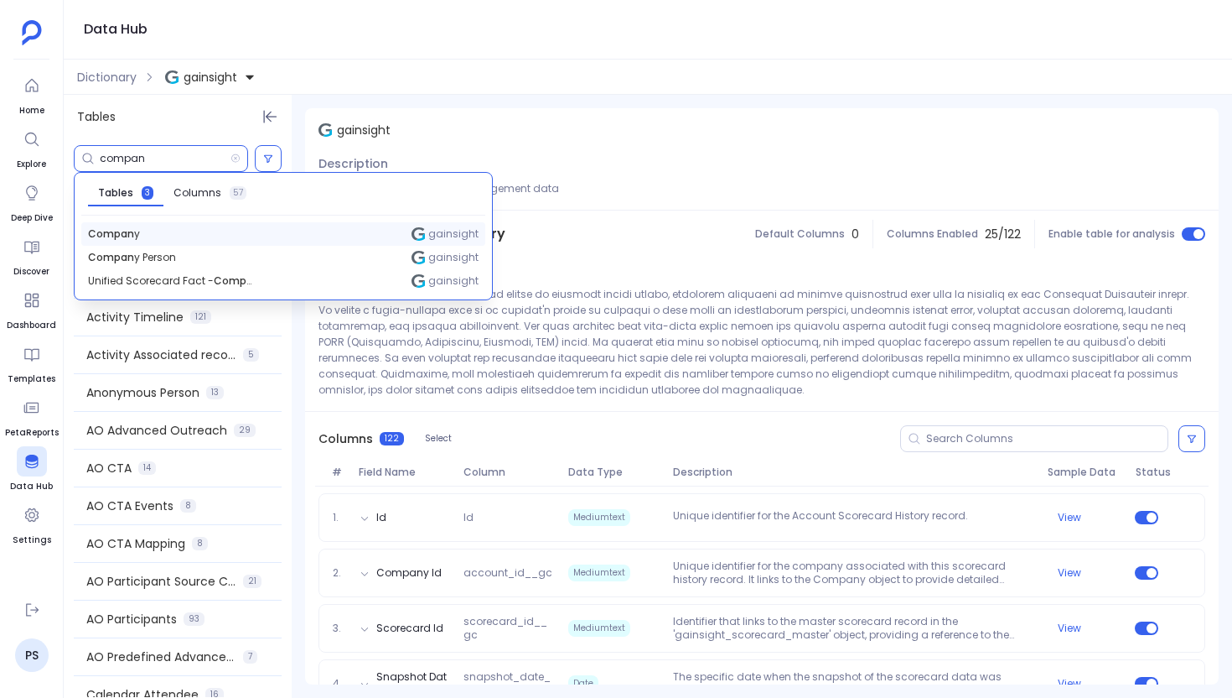
type input "compan"
click at [152, 238] on div "Compan y gainsight" at bounding box center [283, 233] width 404 height 23
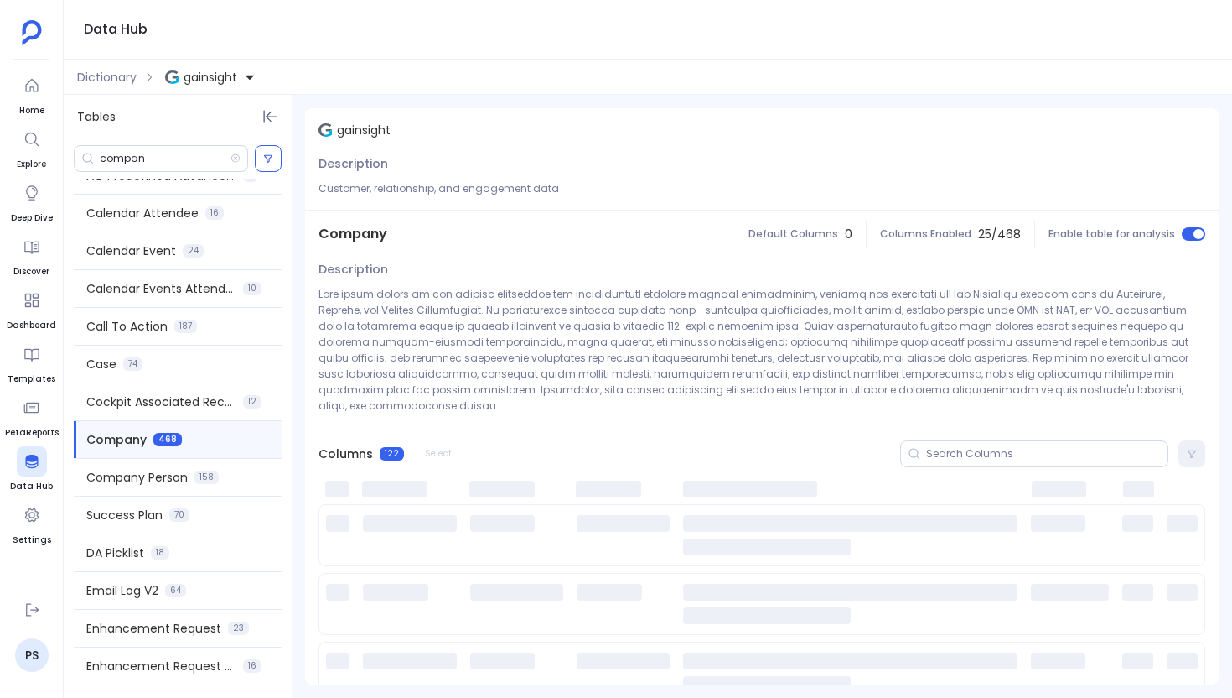
scroll to position [483, 0]
click at [954, 446] on div at bounding box center [1034, 453] width 268 height 27
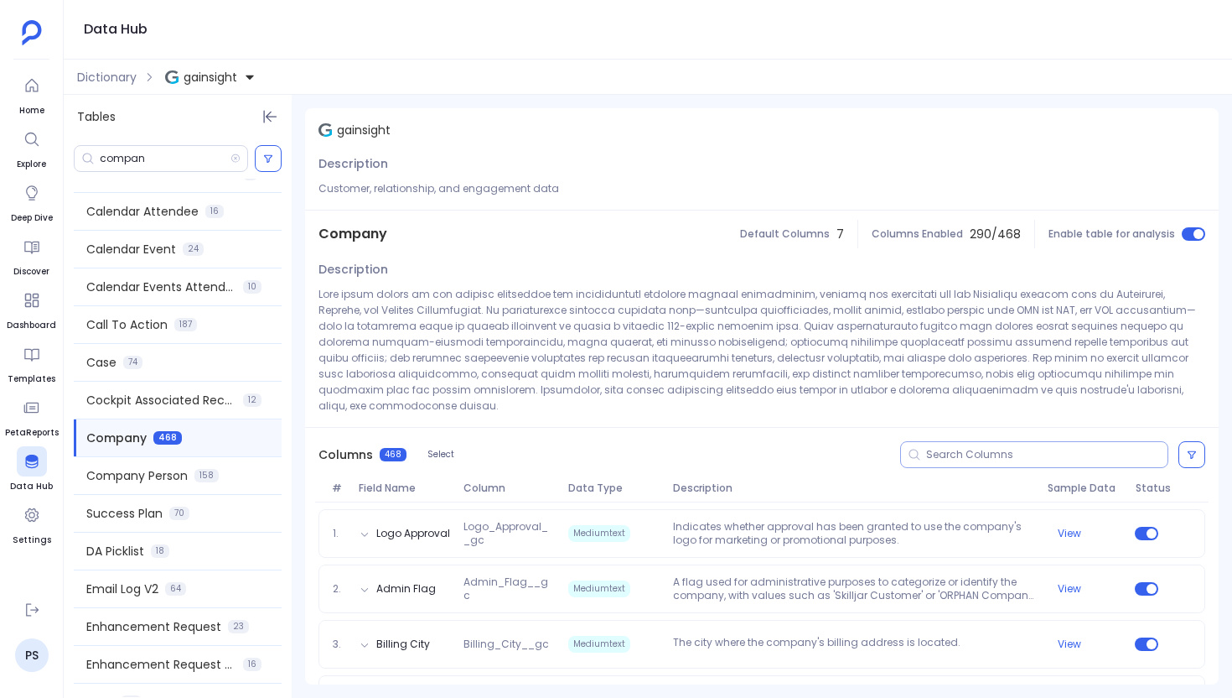
click at [952, 448] on input at bounding box center [1046, 454] width 241 height 13
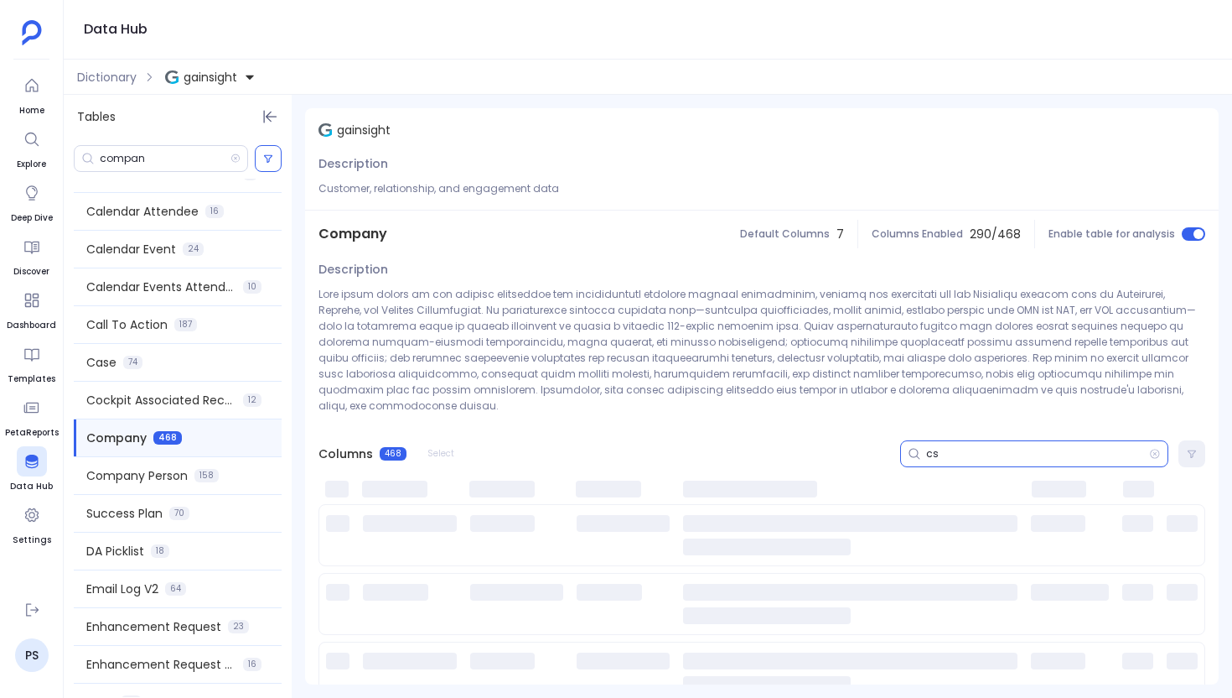
click at [940, 447] on input "cs" at bounding box center [1037, 453] width 223 height 13
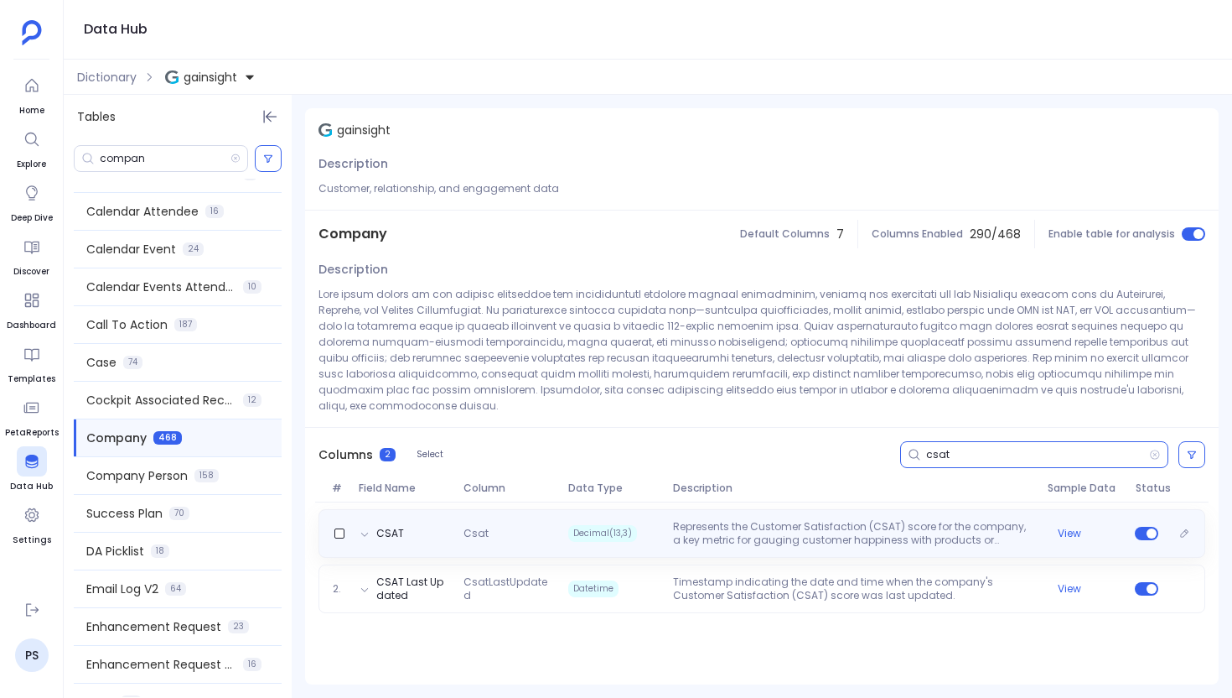
type input "csat"
click at [555, 525] on div "CSAT Csat Decimal(13,3) Represents the Customer Satisfaction (CSAT) score for t…" at bounding box center [762, 533] width 872 height 27
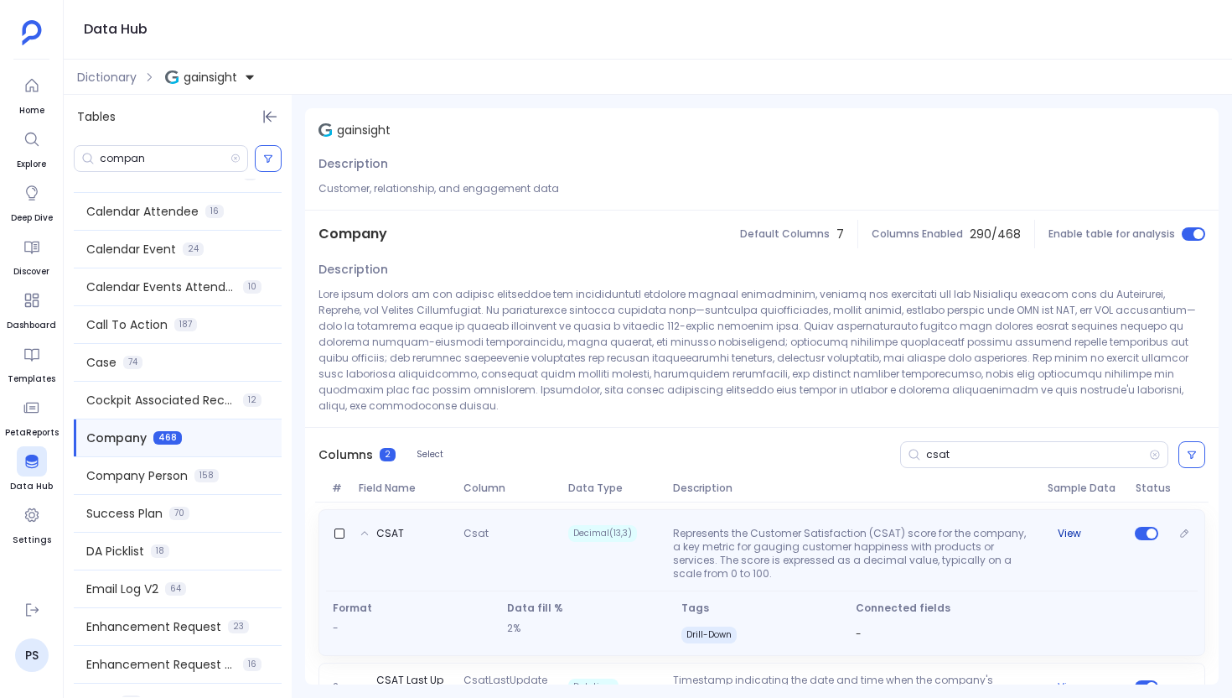
click at [1068, 527] on button "View" at bounding box center [1069, 533] width 23 height 13
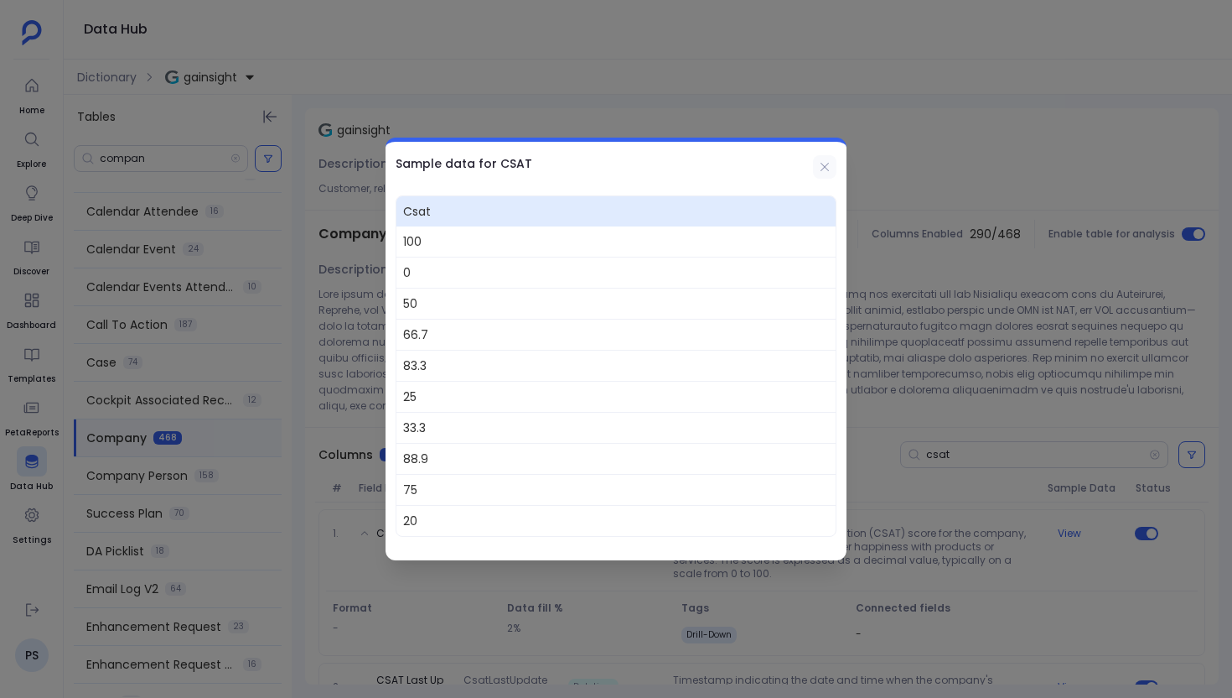
click at [822, 174] on button at bounding box center [824, 166] width 23 height 23
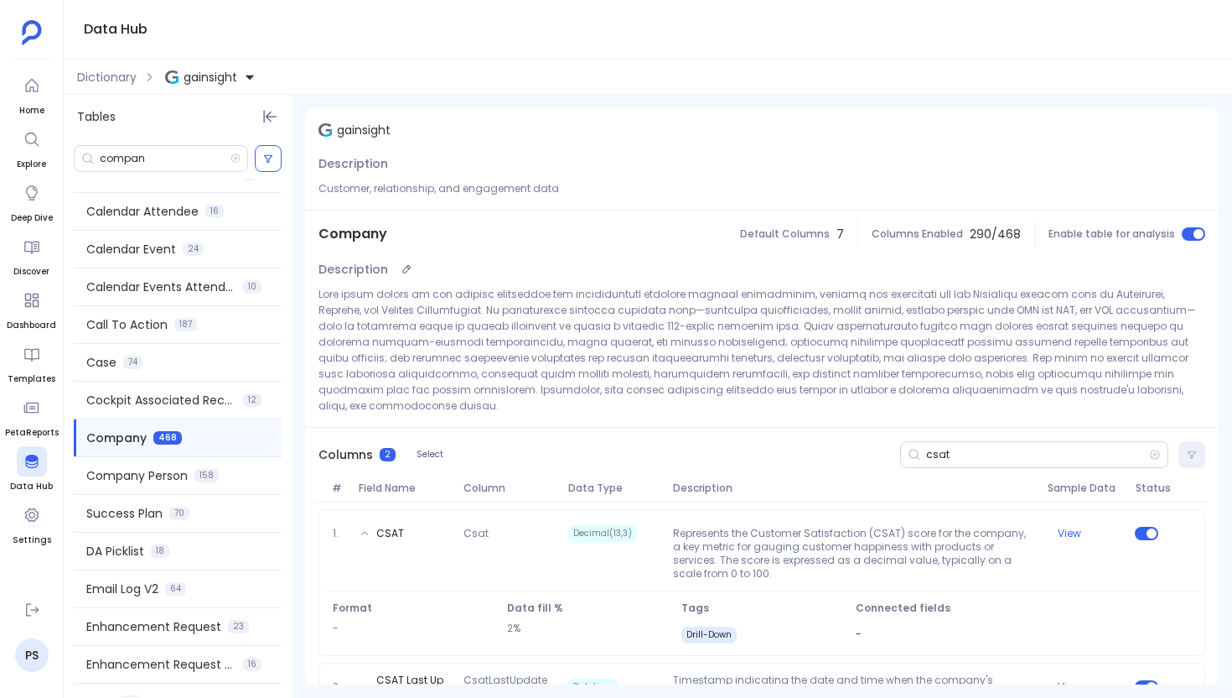
scroll to position [24, 0]
